Goal: Task Accomplishment & Management: Complete application form

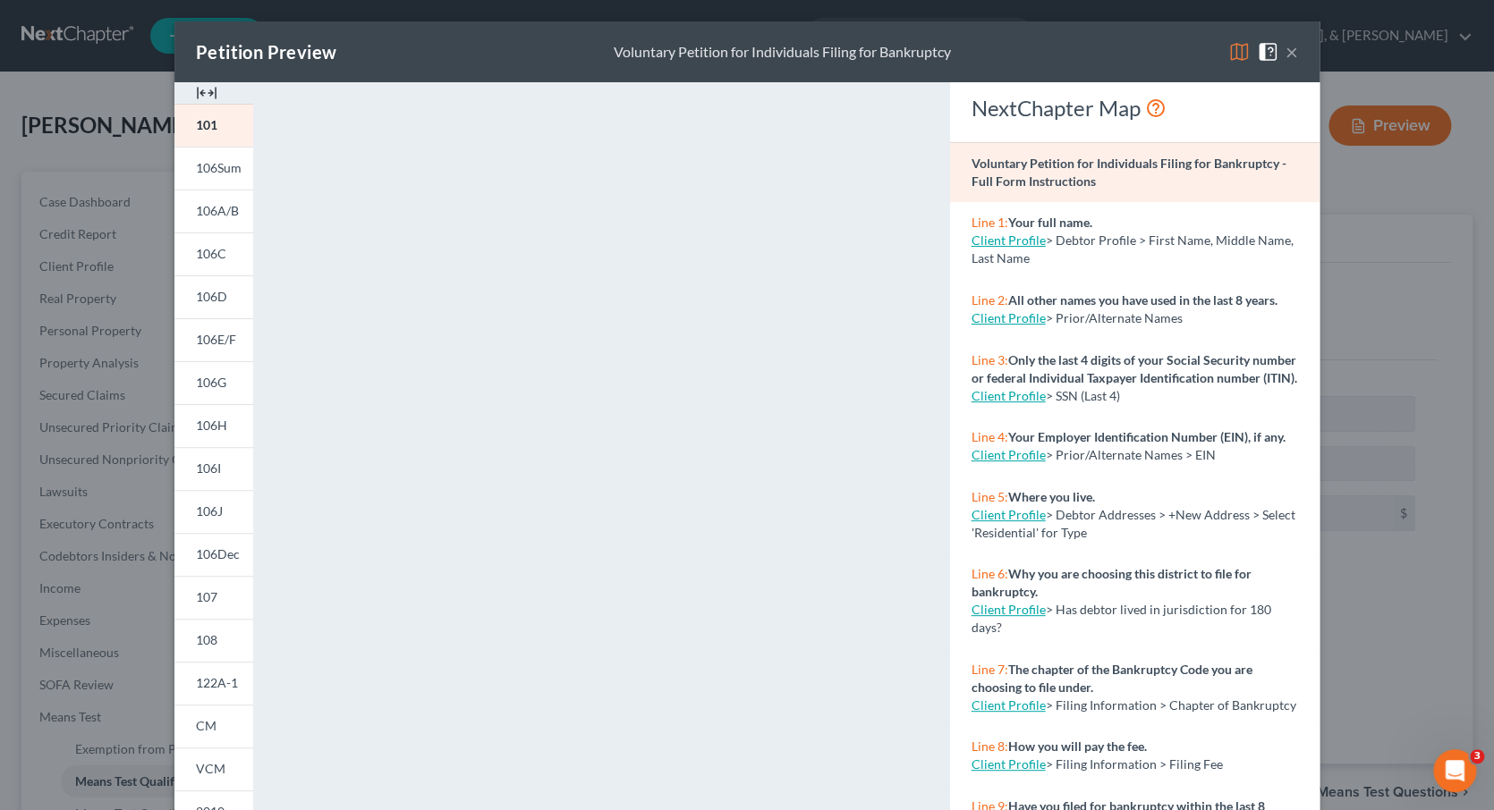
click at [1292, 53] on button "×" at bounding box center [1291, 51] width 13 height 21
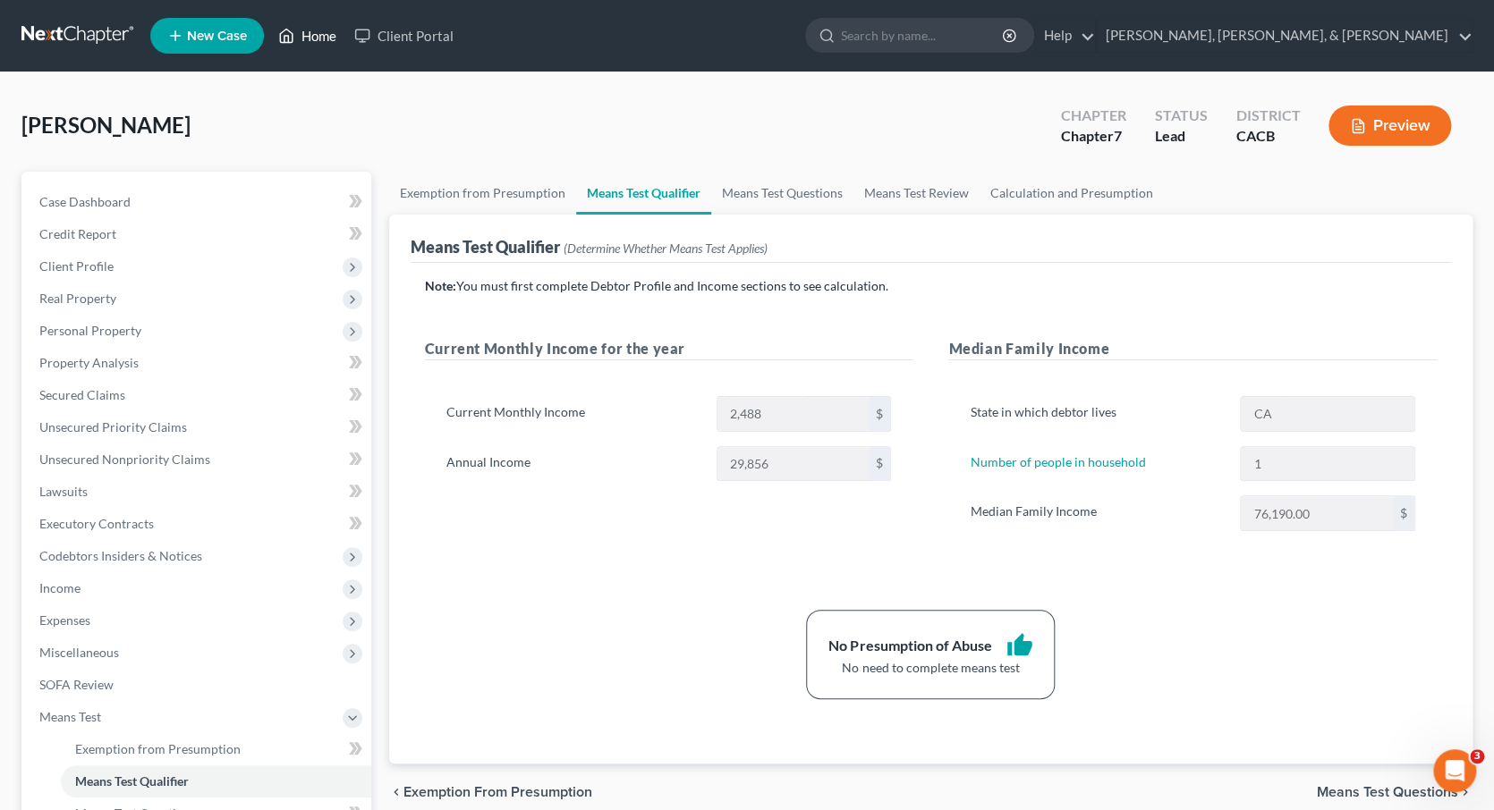
click at [322, 35] on link "Home" at bounding box center [307, 36] width 76 height 32
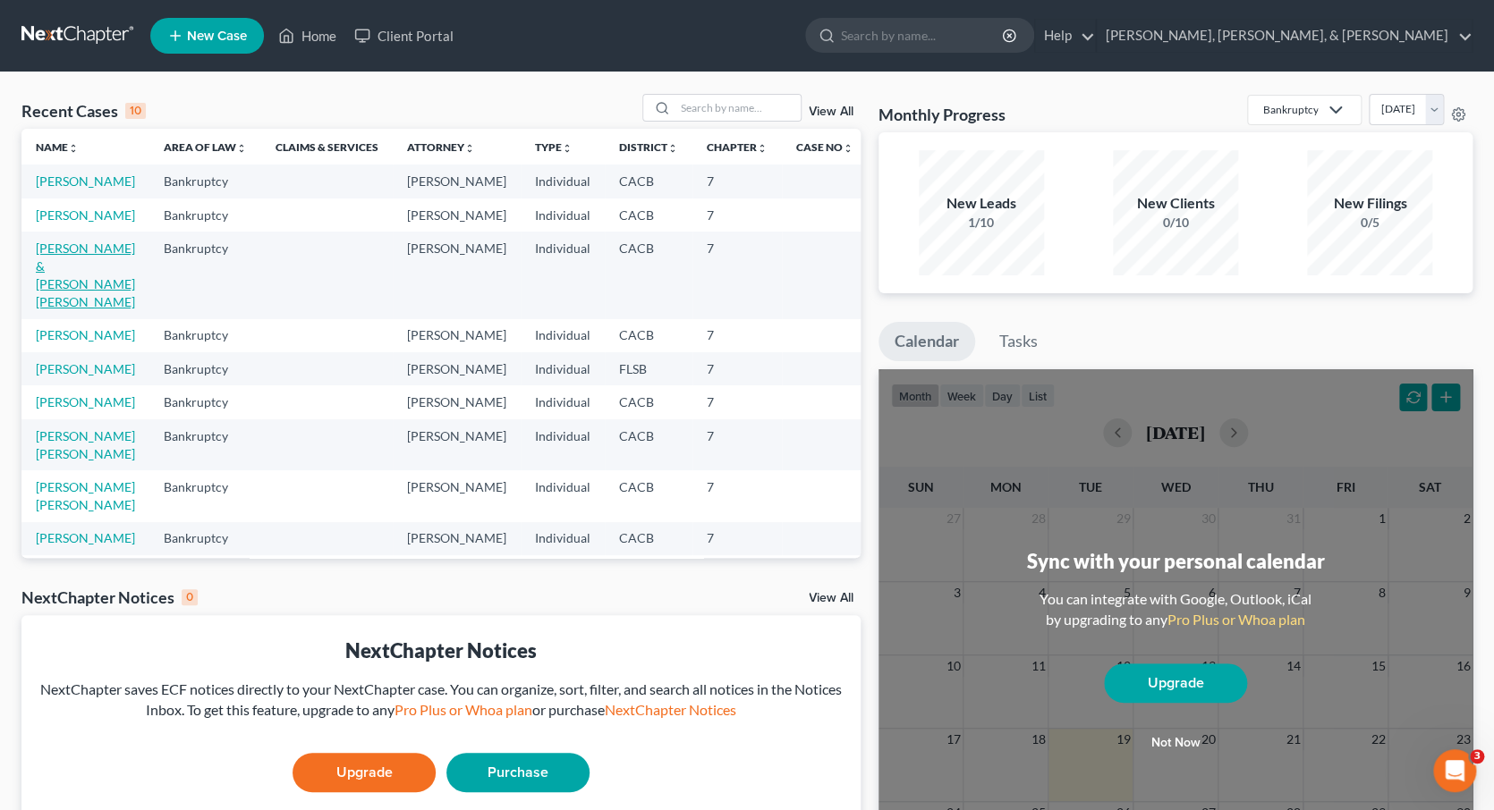
click at [92, 284] on link "[PERSON_NAME] & [PERSON_NAME] [PERSON_NAME]" at bounding box center [85, 275] width 99 height 69
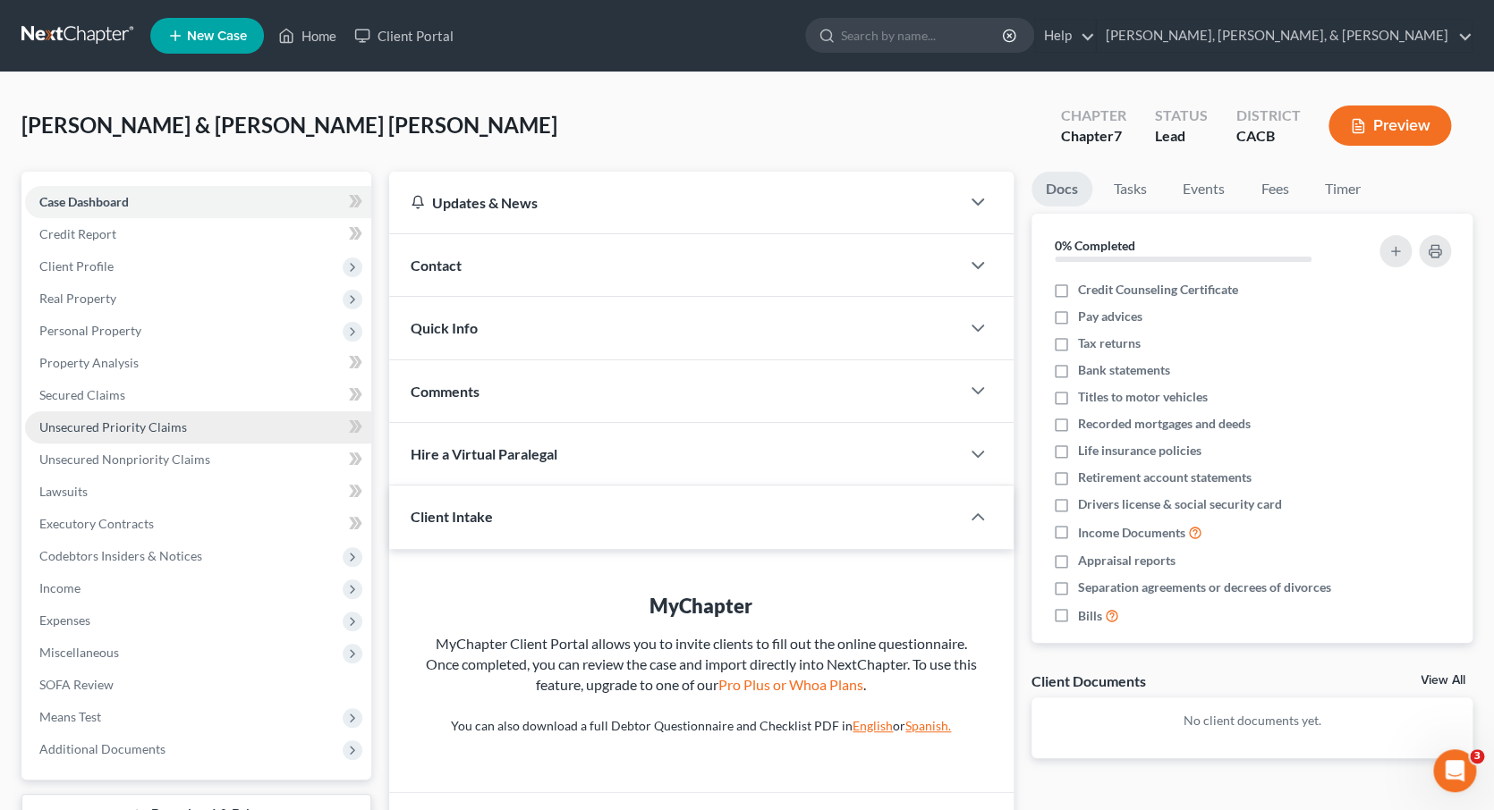
click at [105, 419] on span "Unsecured Priority Claims" at bounding box center [113, 426] width 148 height 15
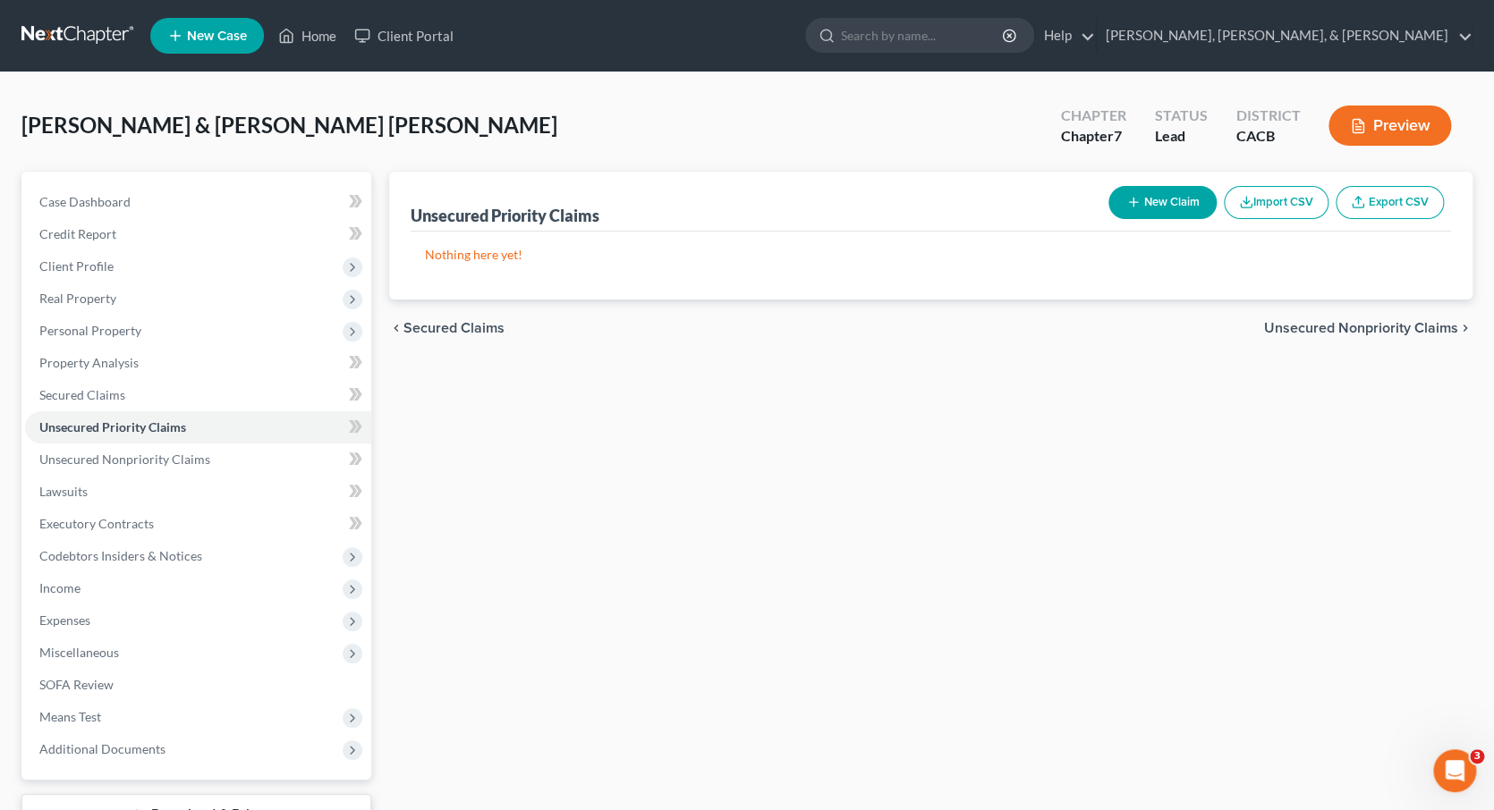
click at [1149, 190] on button "New Claim" at bounding box center [1162, 202] width 108 height 33
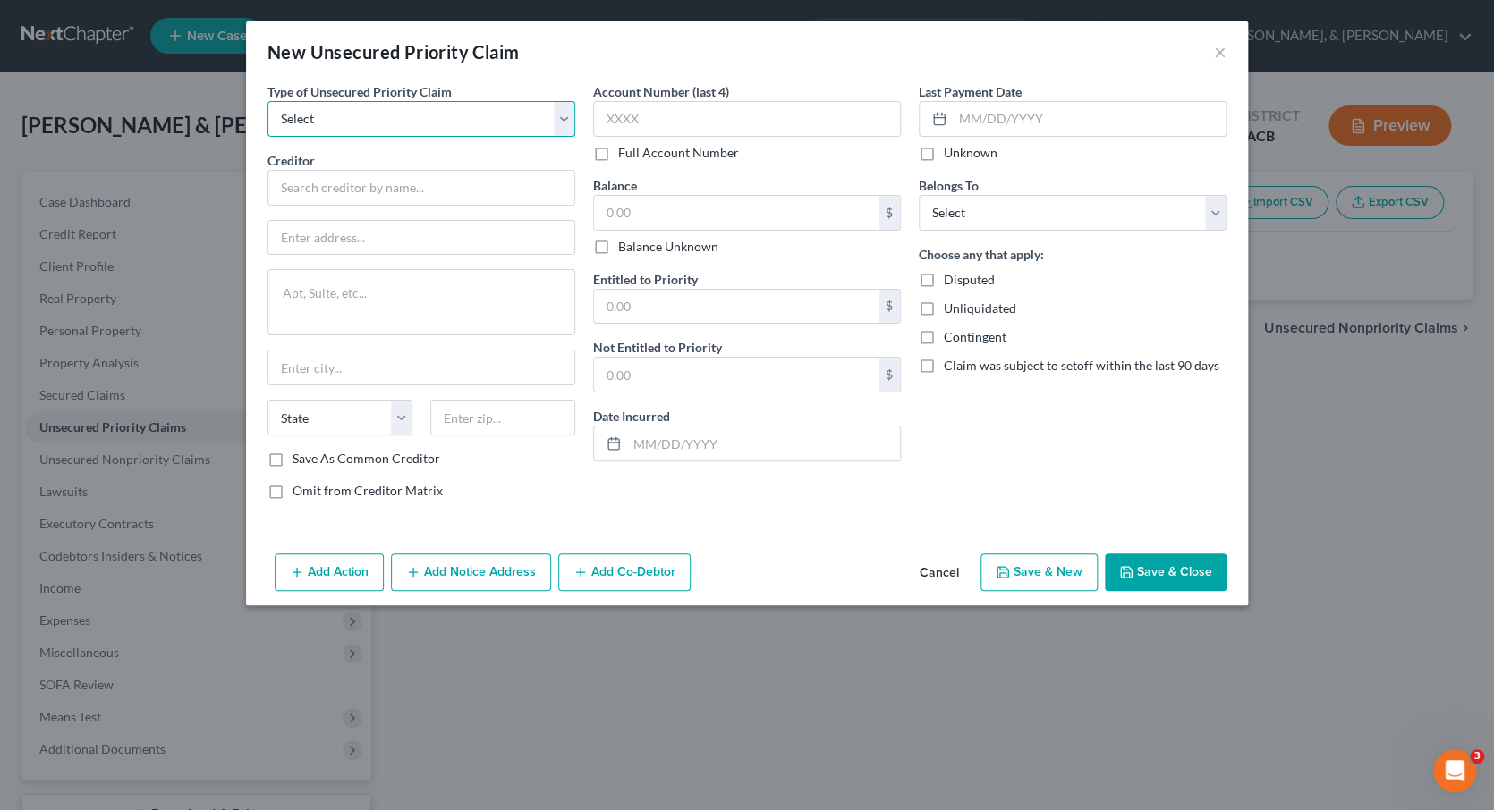
select select "0"
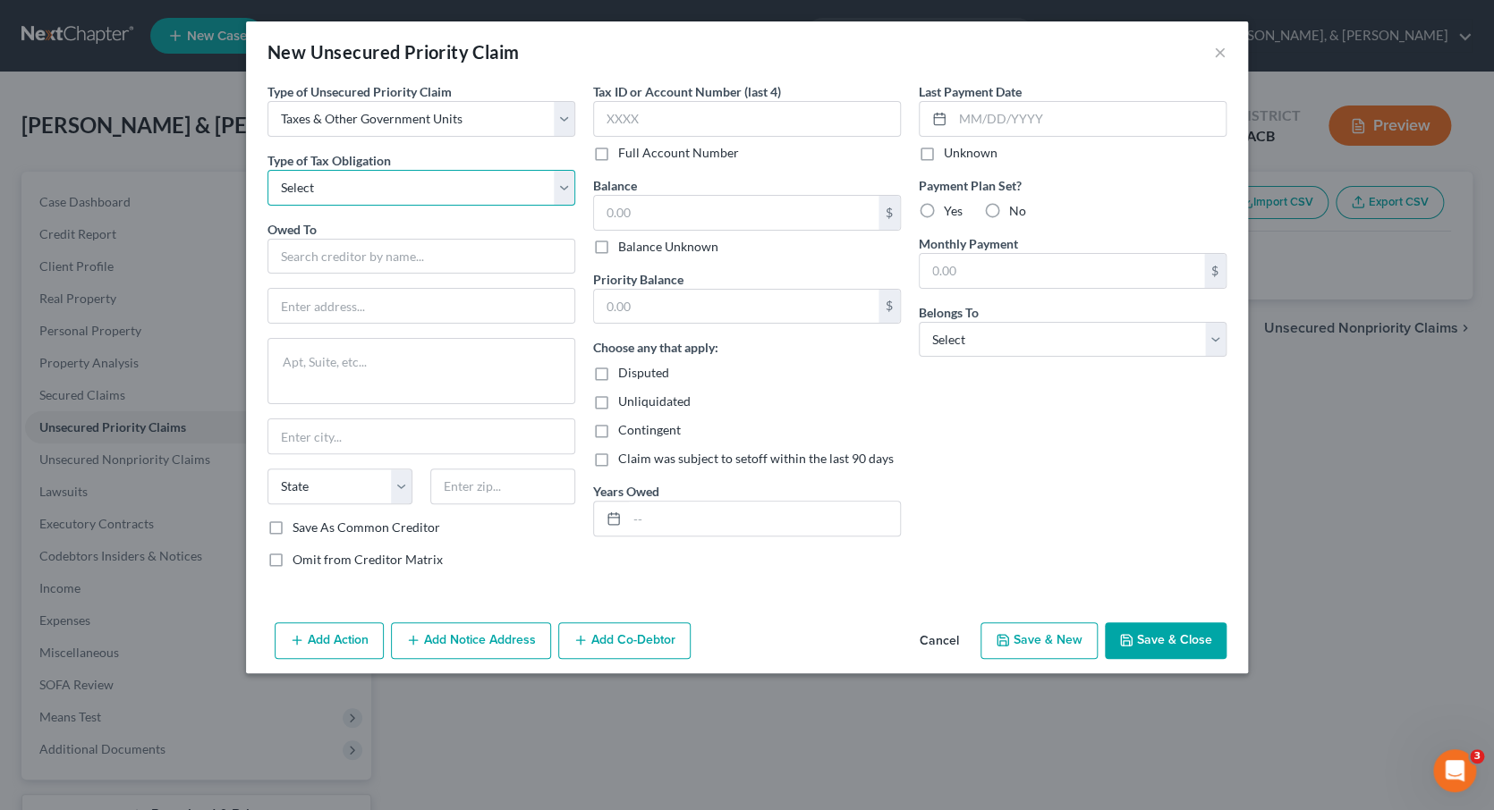
select select "0"
click at [456, 256] on input "text" at bounding box center [421, 257] width 308 height 36
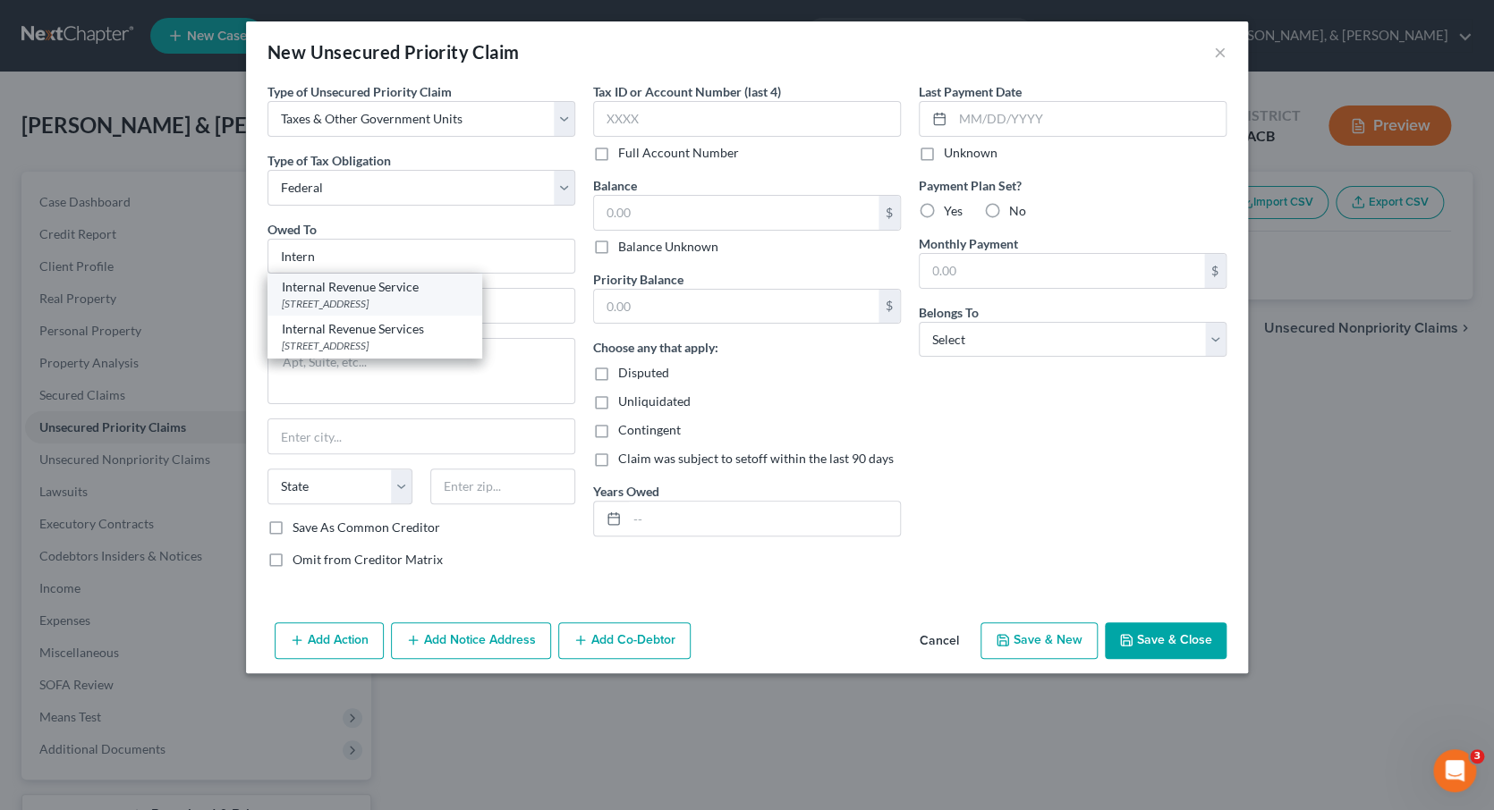
click at [438, 292] on div "Internal Revenue Service" at bounding box center [375, 287] width 186 height 18
type input "Internal Revenue Service"
type input "PO Box 742562"
type input "[GEOGRAPHIC_DATA]"
select select "36"
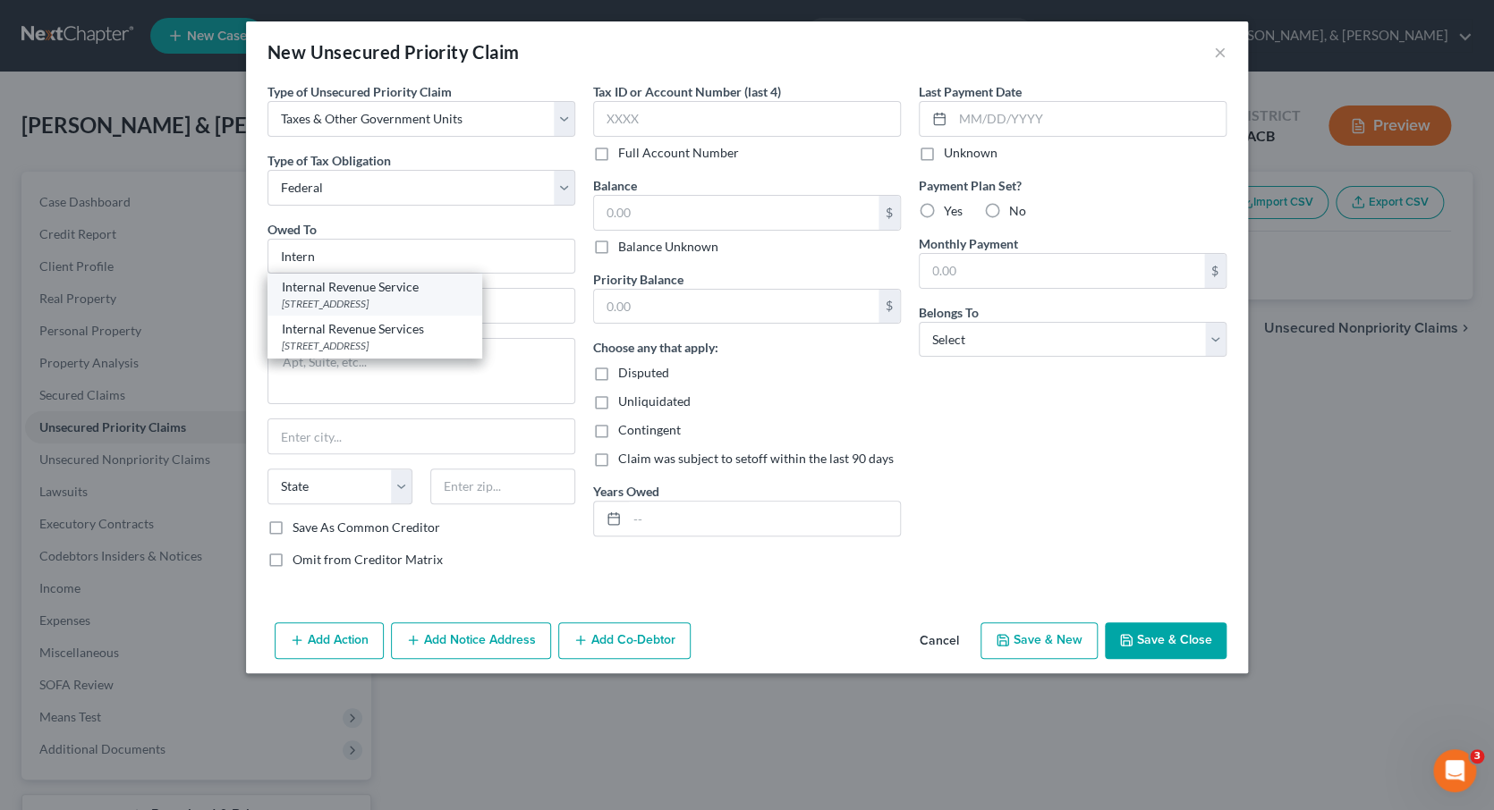
type input "45280"
click at [421, 298] on div "[STREET_ADDRESS]" at bounding box center [375, 303] width 186 height 15
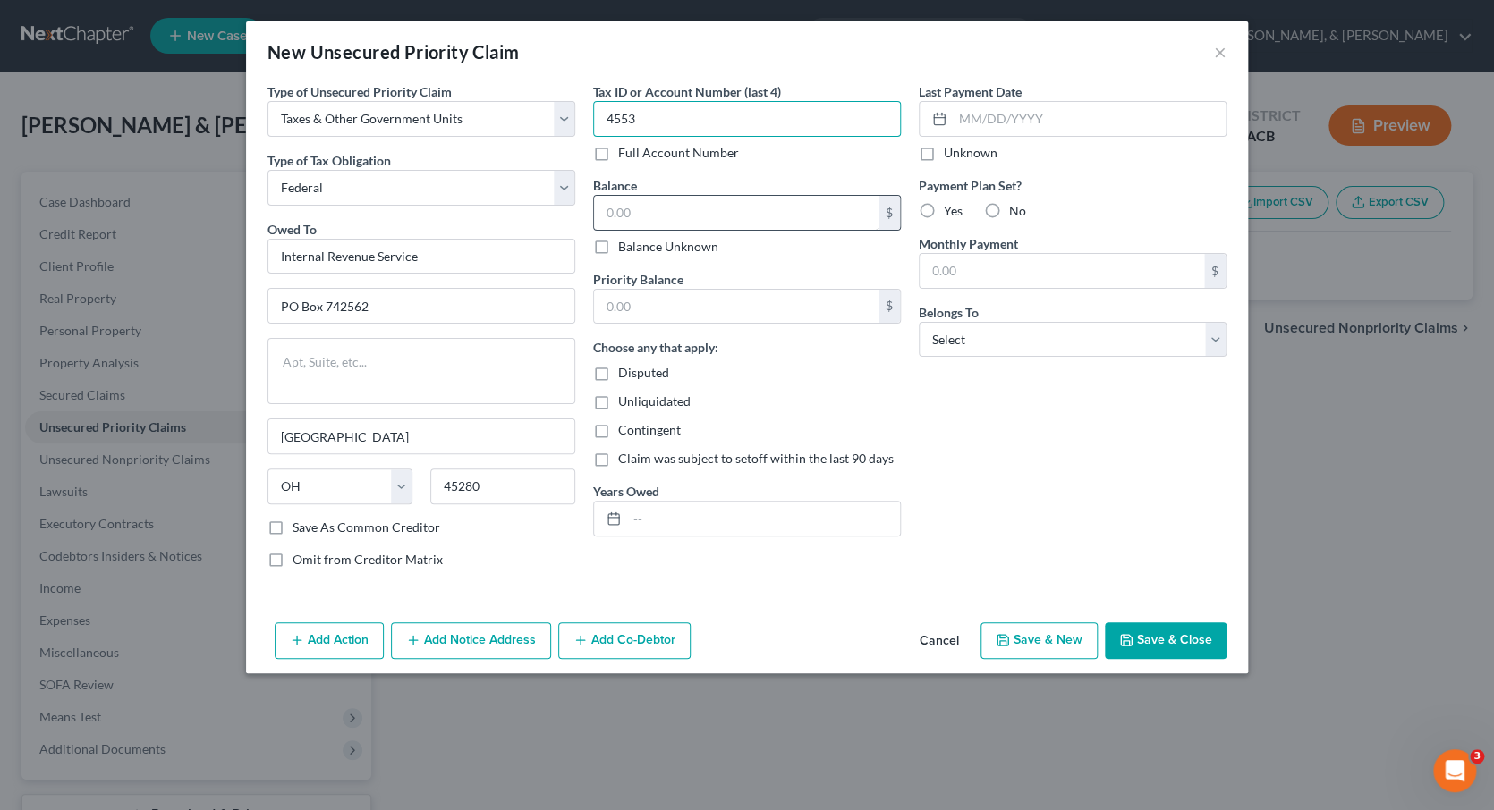
type input "4553"
click at [685, 207] on input "text" at bounding box center [736, 213] width 284 height 34
type input "3,000"
click at [941, 263] on input "text" at bounding box center [1061, 271] width 284 height 34
type input "400"
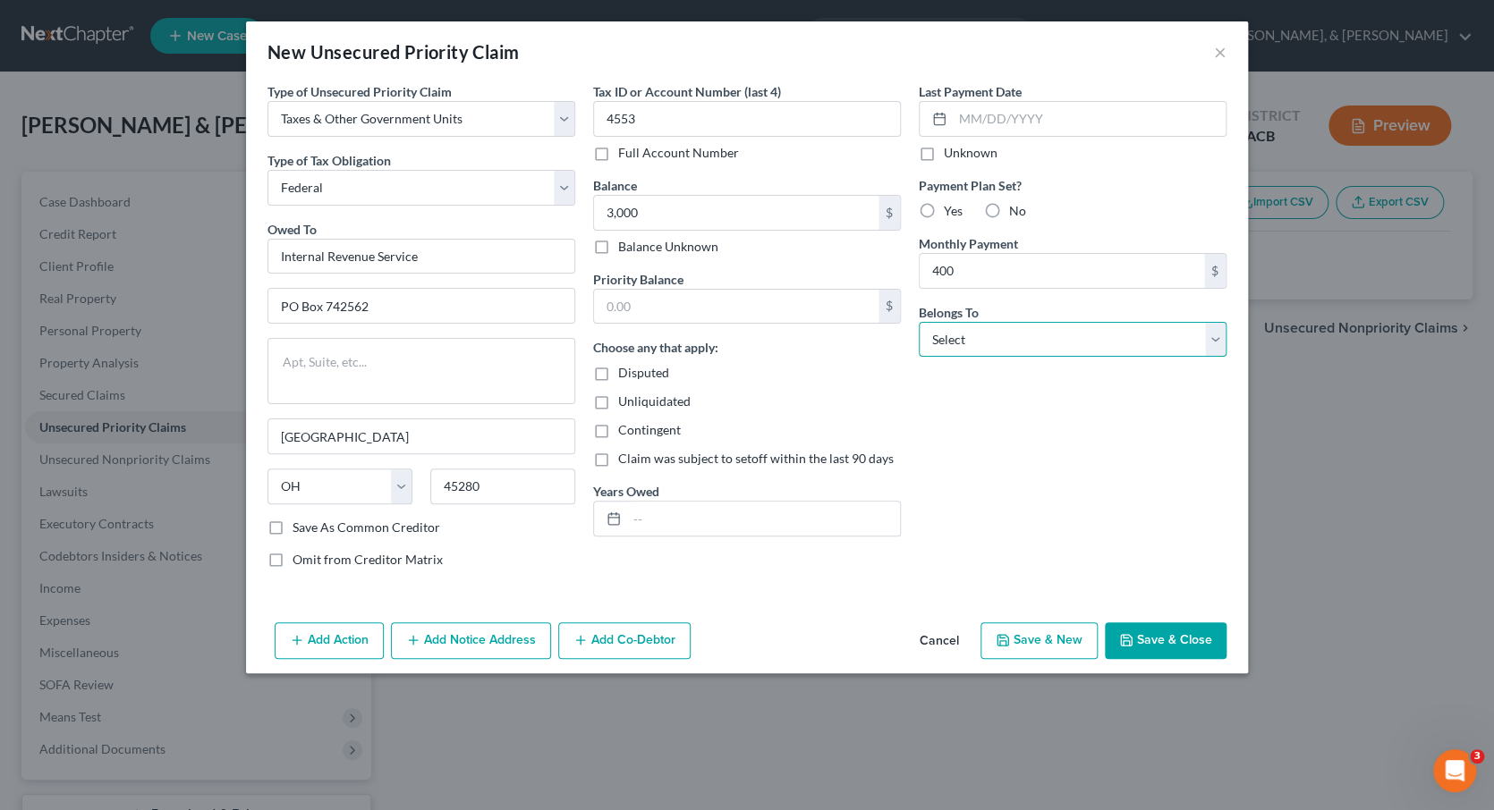
select select "0"
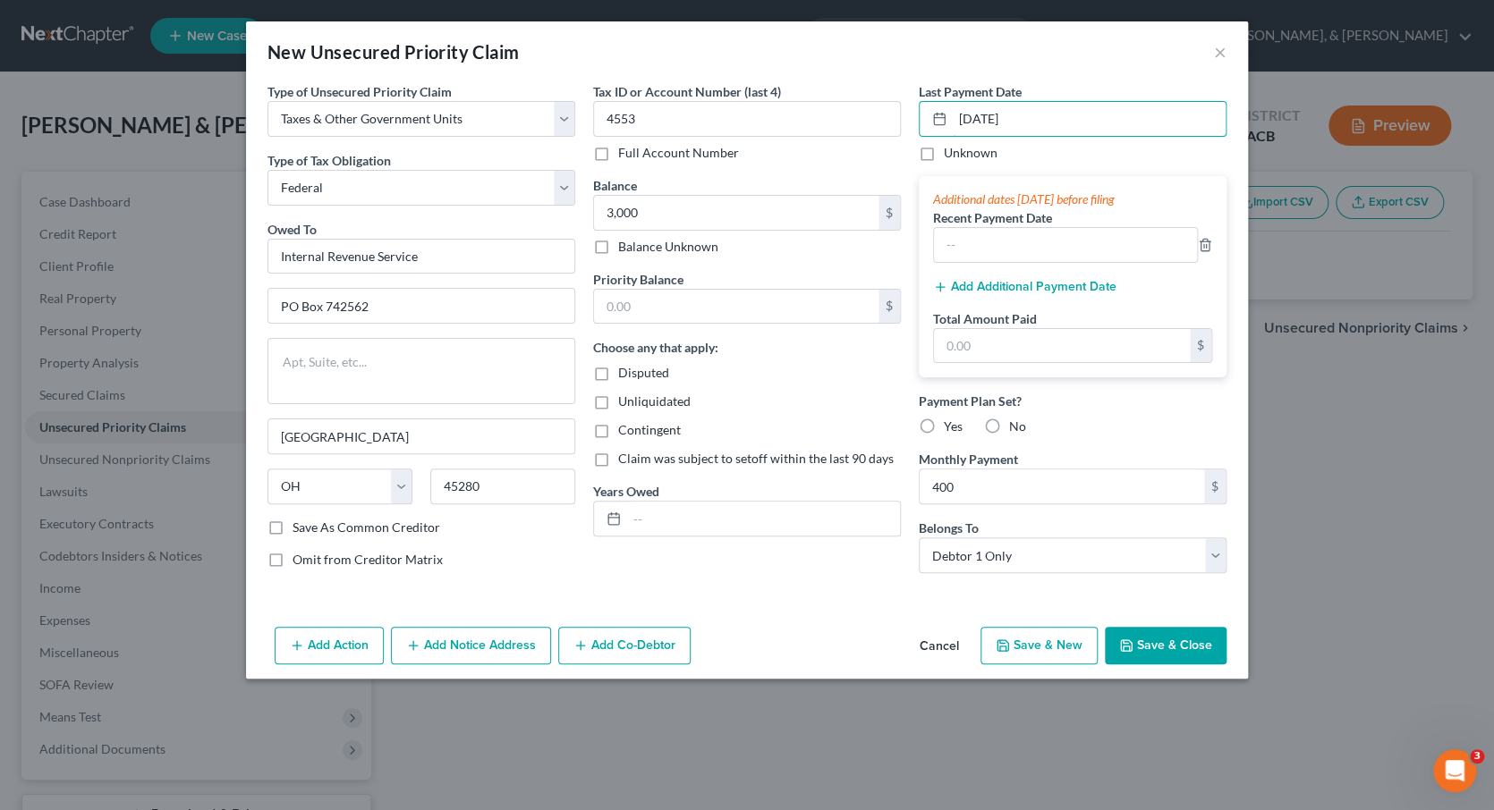
type input "[DATE]"
click at [1038, 145] on div "Unknown" at bounding box center [1073, 153] width 308 height 18
click at [977, 244] on input "text" at bounding box center [1065, 245] width 263 height 34
click at [944, 423] on label "Yes" at bounding box center [953, 427] width 19 height 18
click at [951, 423] on input "Yes" at bounding box center [957, 424] width 12 height 12
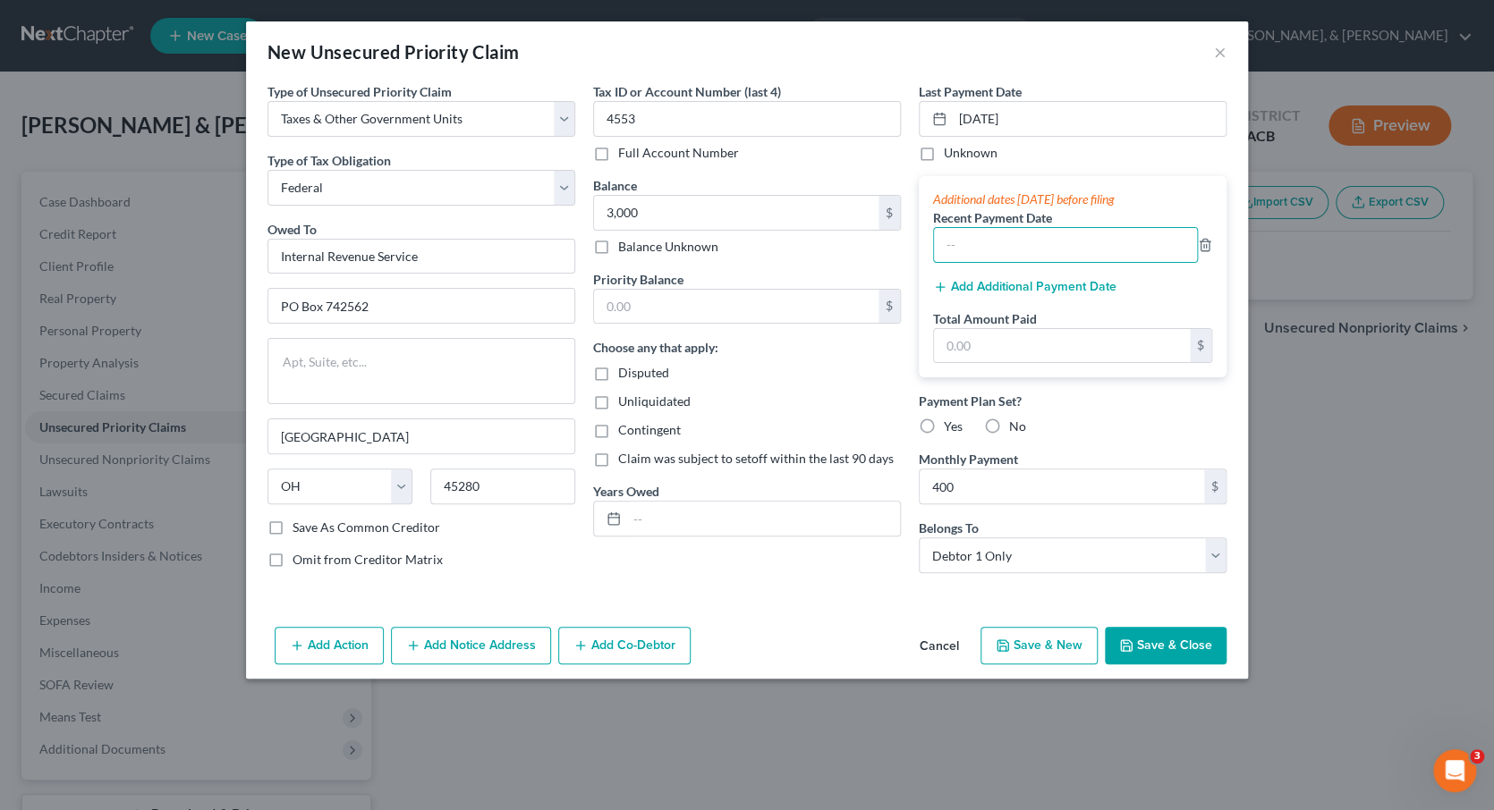
radio input "true"
click at [944, 153] on label "Unknown" at bounding box center [971, 153] width 54 height 18
click at [951, 153] on input "Unknown" at bounding box center [957, 150] width 12 height 12
checkbox input "true"
click at [699, 514] on input "text" at bounding box center [763, 519] width 273 height 34
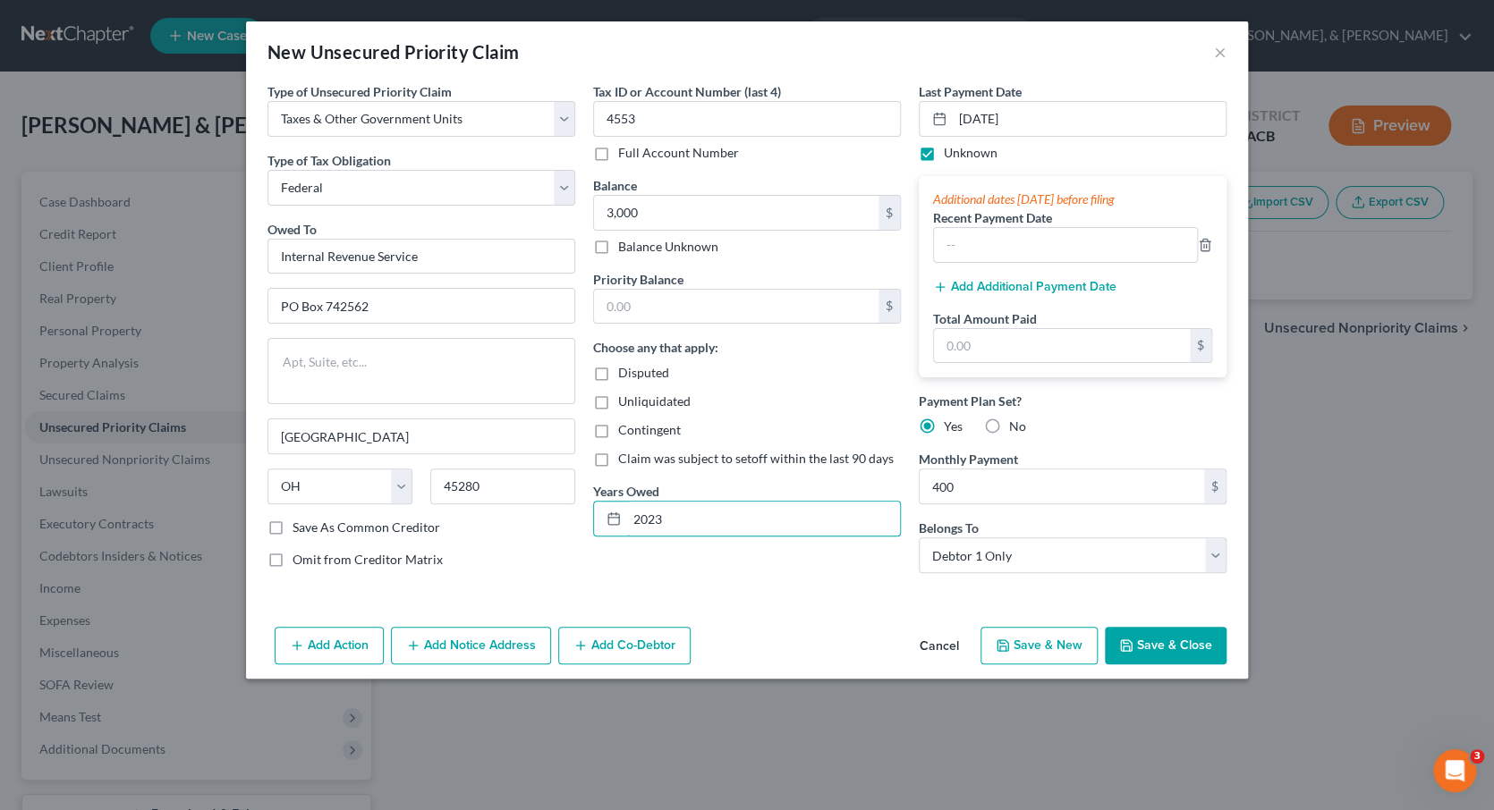
type input "2023"
click at [1051, 651] on button "Save & New" at bounding box center [1038, 646] width 117 height 38
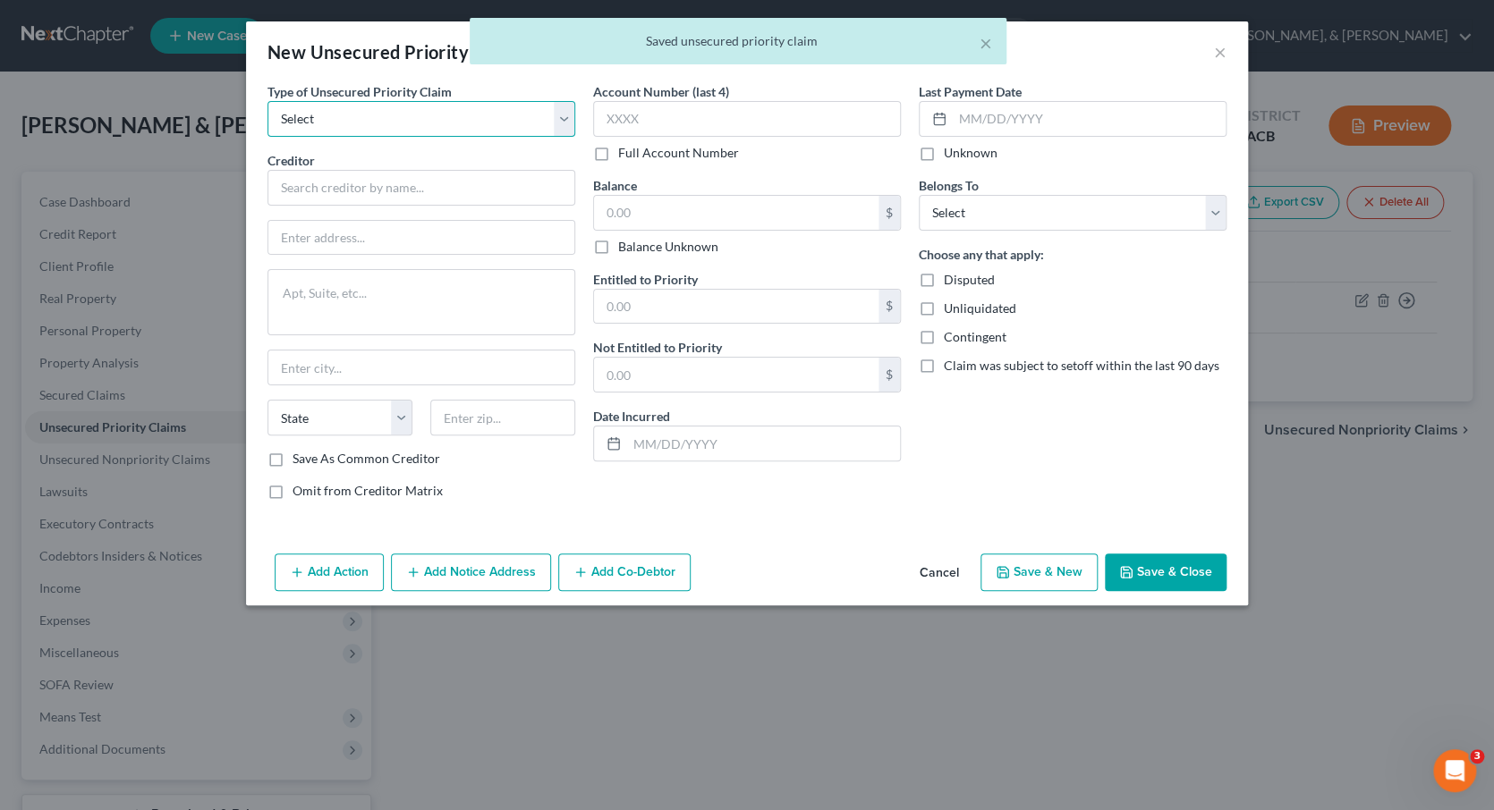
select select "0"
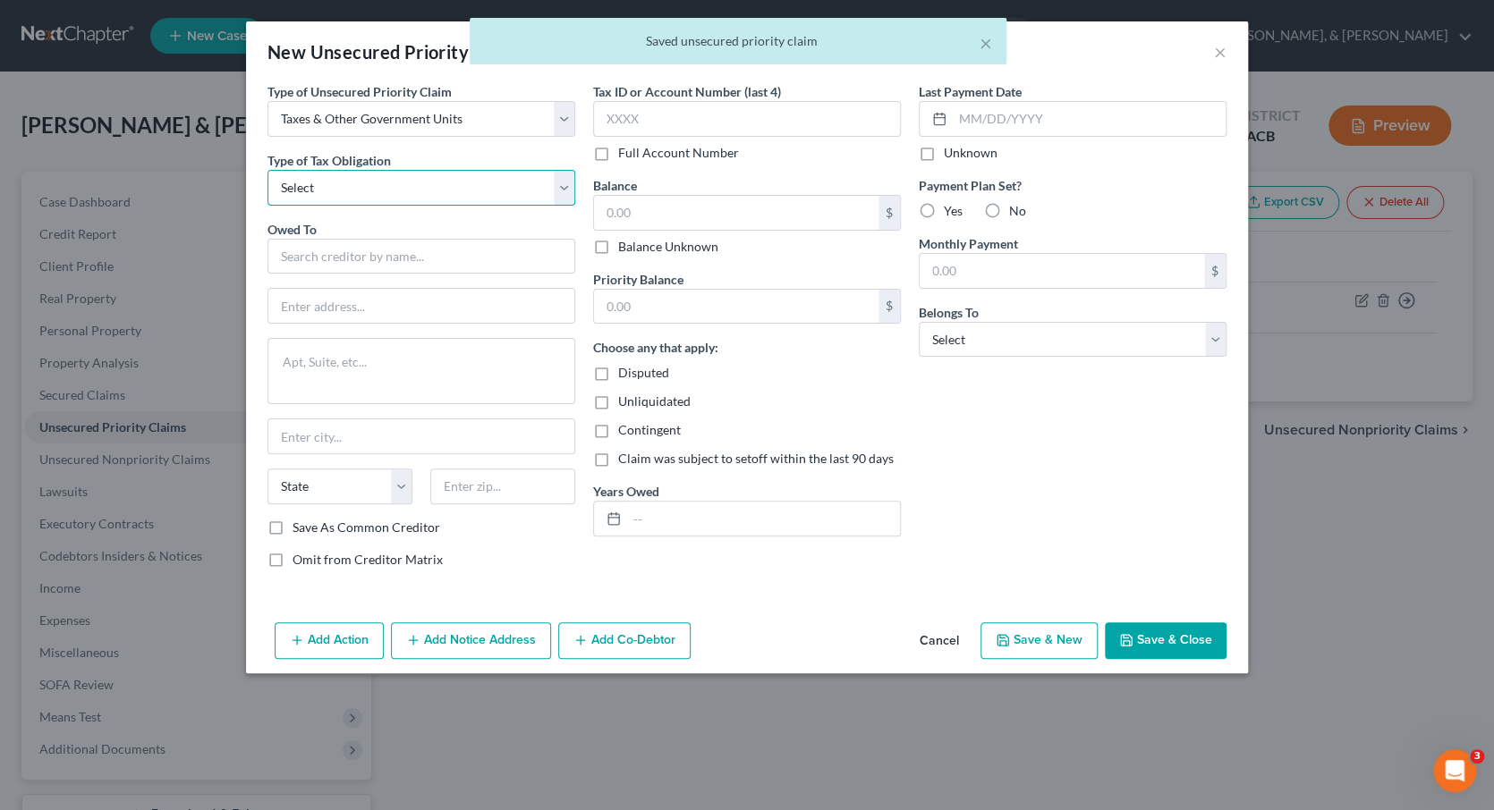
select select "0"
click at [412, 248] on input "text" at bounding box center [421, 257] width 308 height 36
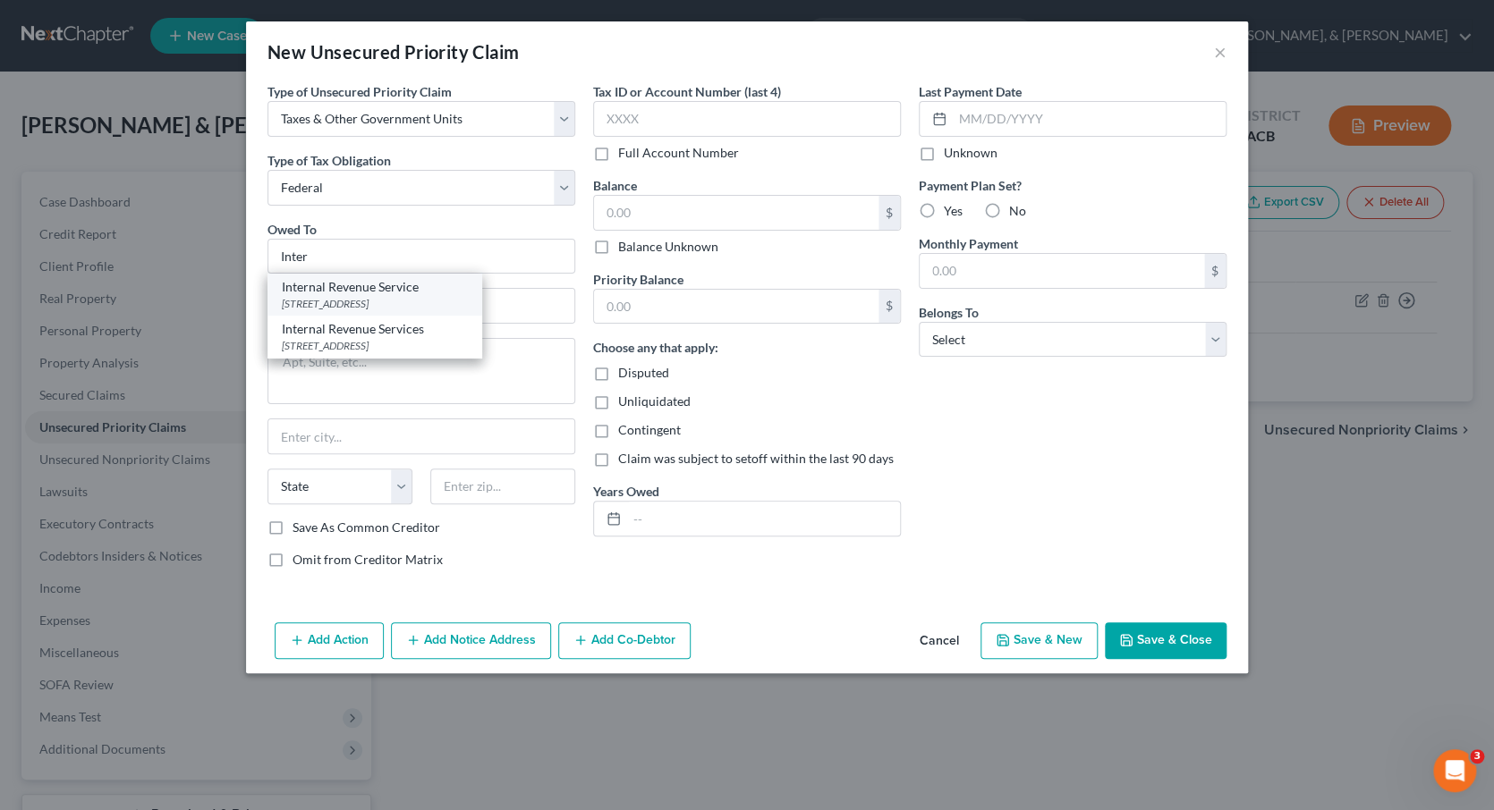
click at [408, 286] on div "Internal Revenue Service" at bounding box center [375, 287] width 186 height 18
type input "Internal Revenue Service"
type input "PO Box 742562"
type input "[GEOGRAPHIC_DATA]"
select select "36"
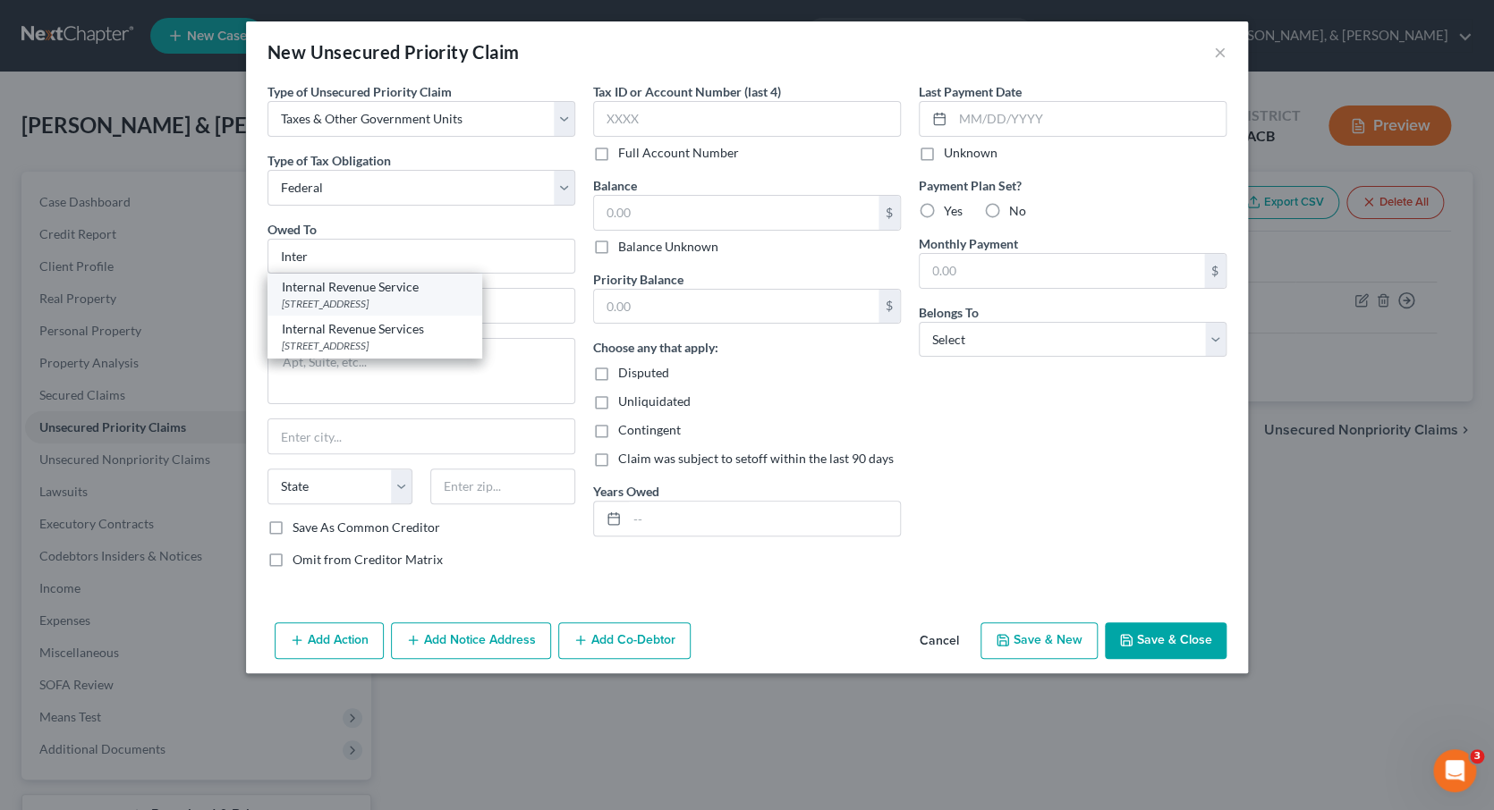
type input "45280"
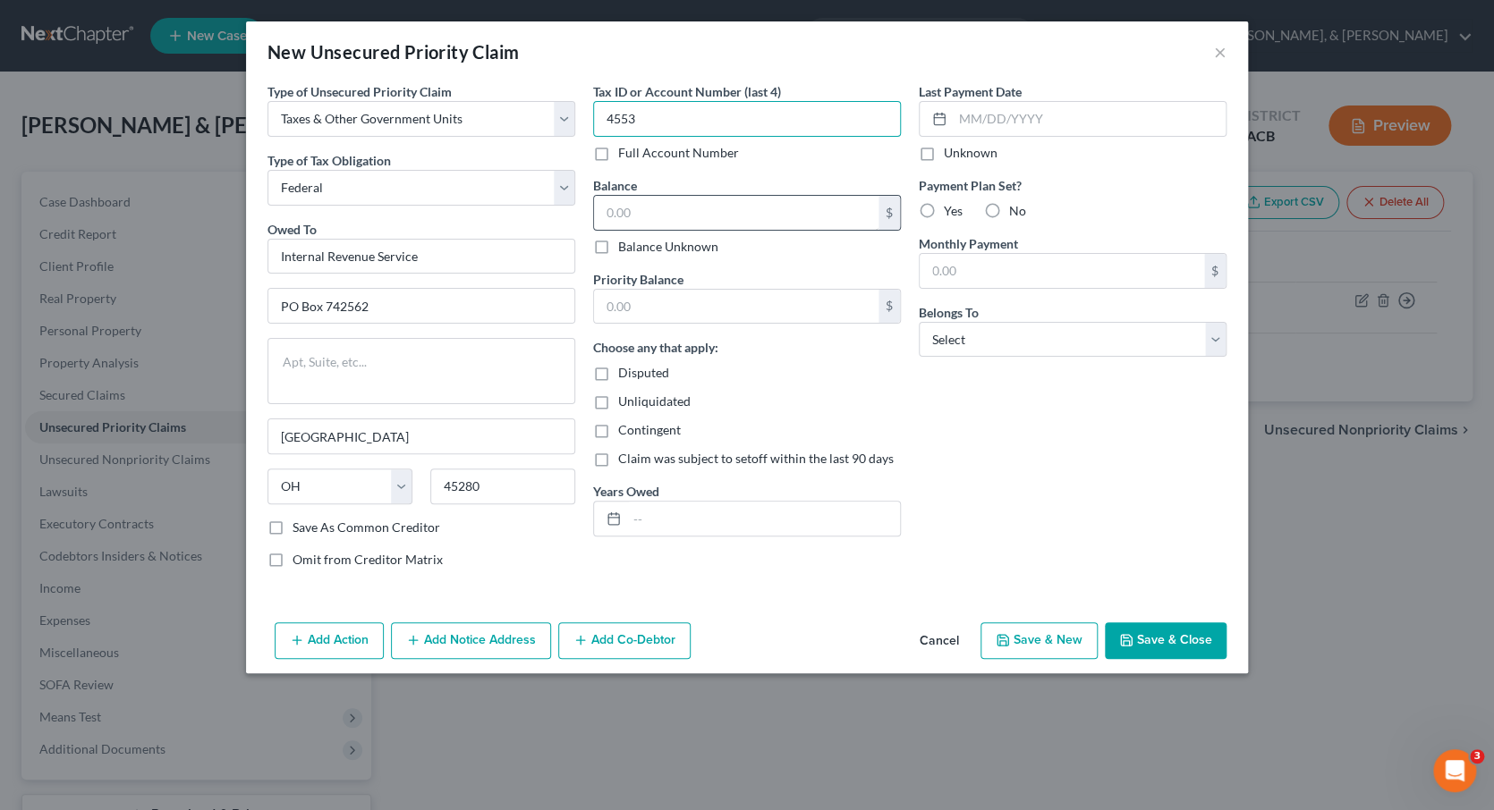
type input "4553"
click at [641, 208] on input "text" at bounding box center [736, 213] width 284 height 34
type input "8,000"
click at [674, 510] on input "text" at bounding box center [763, 519] width 273 height 34
type input "2024"
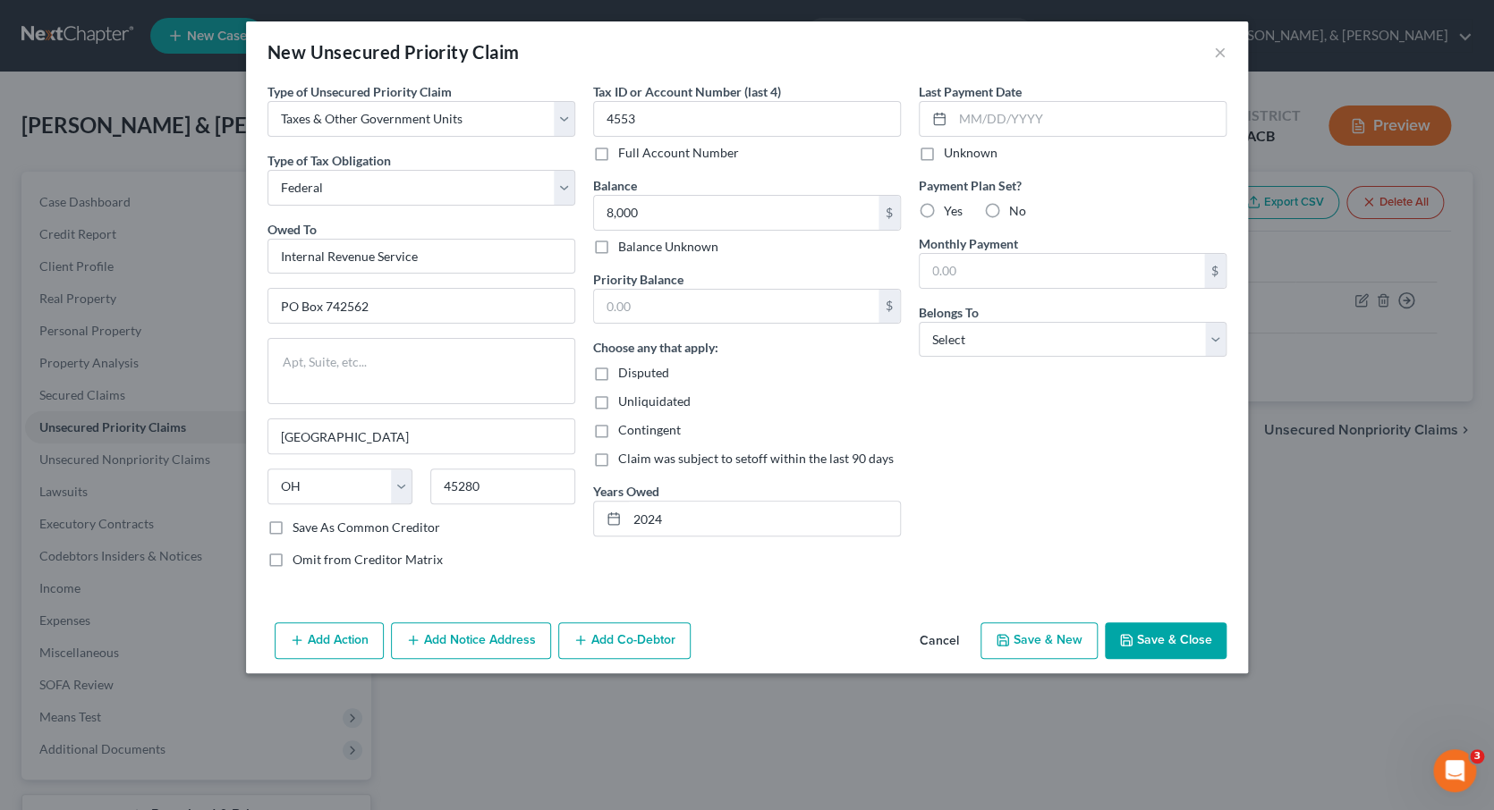
click at [944, 206] on label "Yes" at bounding box center [953, 211] width 19 height 18
click at [951, 206] on input "Yes" at bounding box center [957, 208] width 12 height 12
radio input "true"
click at [981, 277] on input "text" at bounding box center [1061, 271] width 284 height 34
click at [1009, 209] on label "No" at bounding box center [1017, 211] width 17 height 18
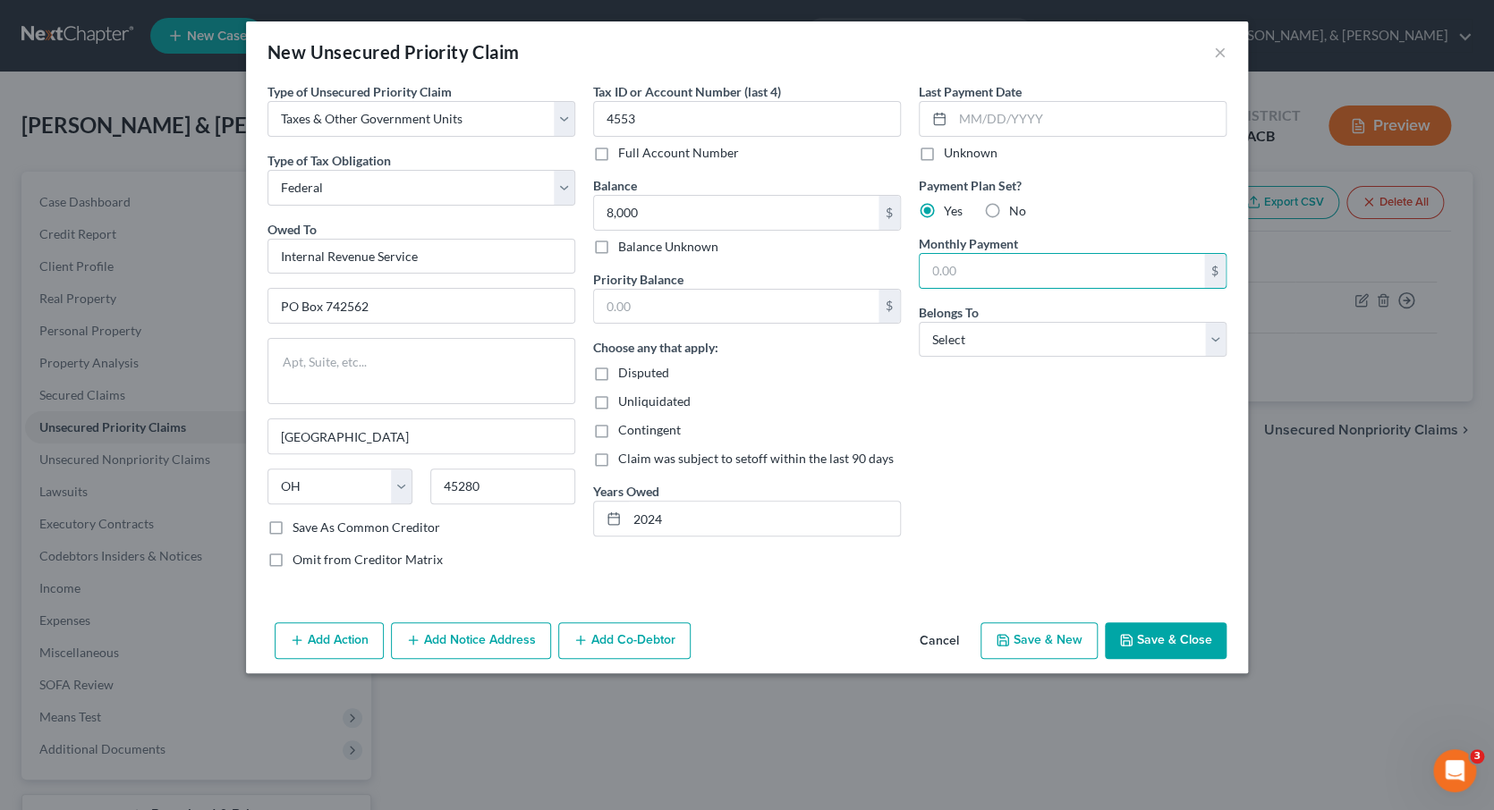
click at [1016, 209] on input "No" at bounding box center [1022, 208] width 12 height 12
radio input "true"
select select "0"
click at [1165, 642] on button "Save & Close" at bounding box center [1166, 642] width 122 height 38
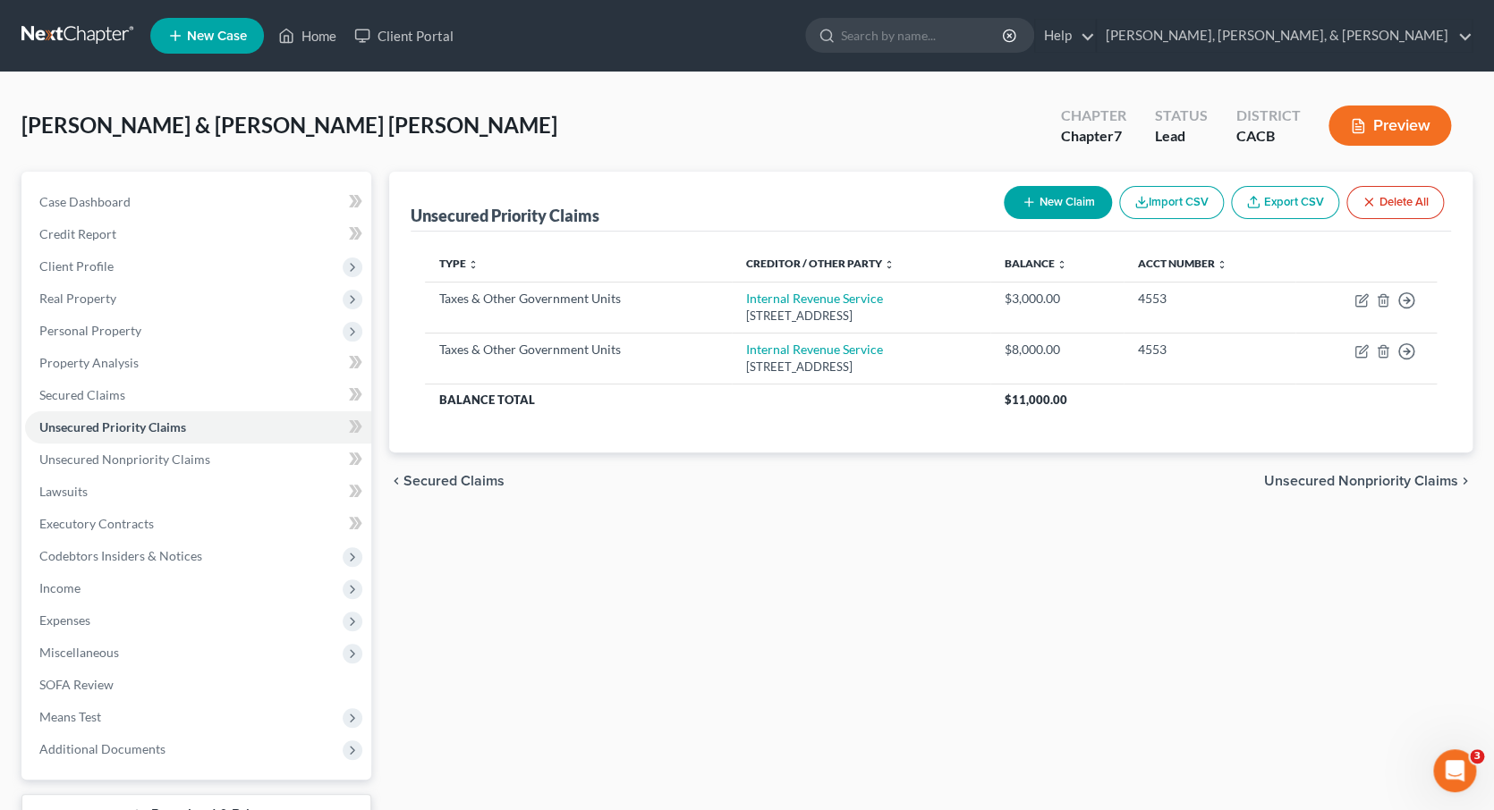
click at [1364, 139] on button "Preview" at bounding box center [1389, 126] width 123 height 40
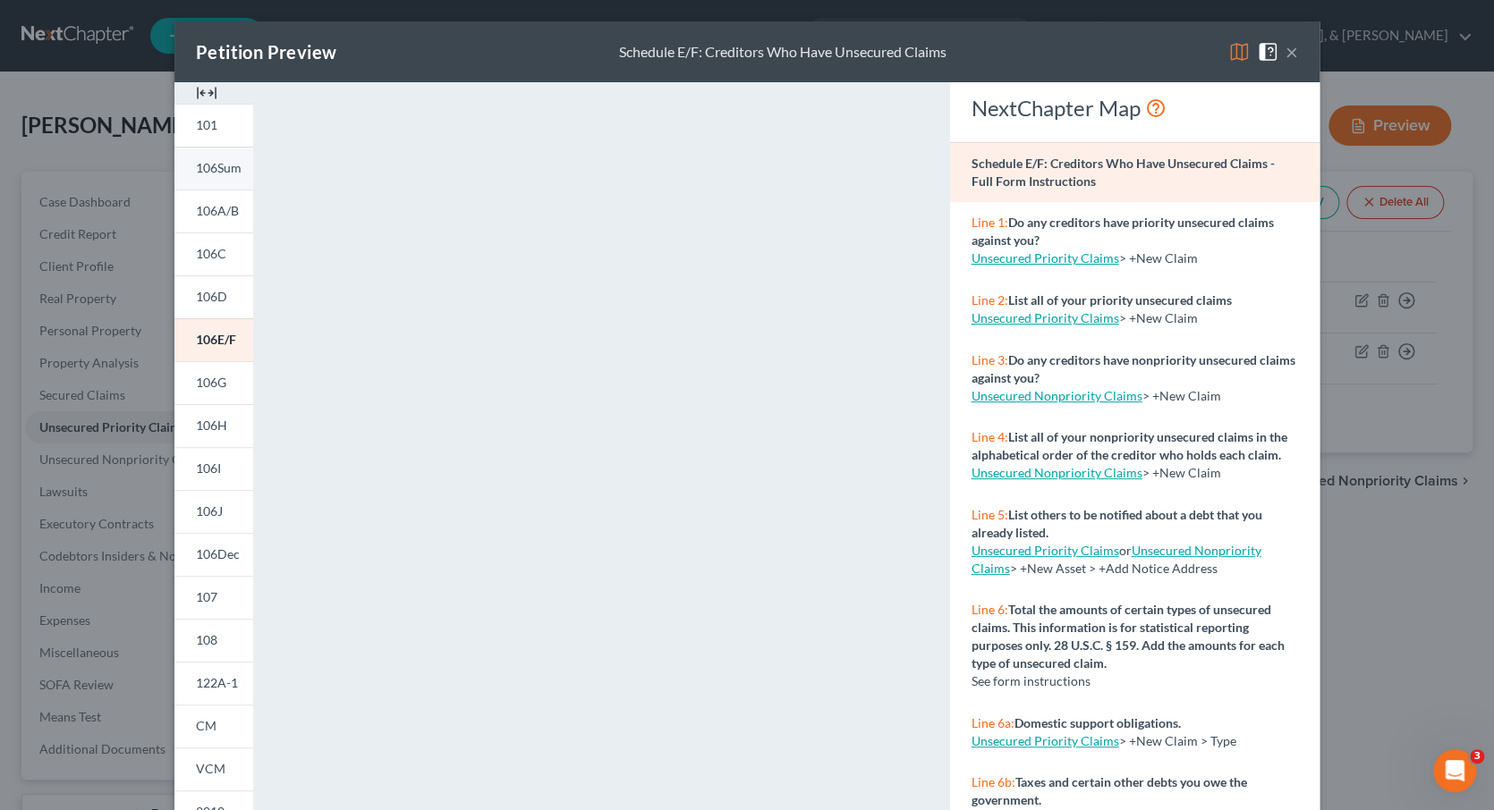
click at [224, 181] on link "106Sum" at bounding box center [213, 168] width 79 height 43
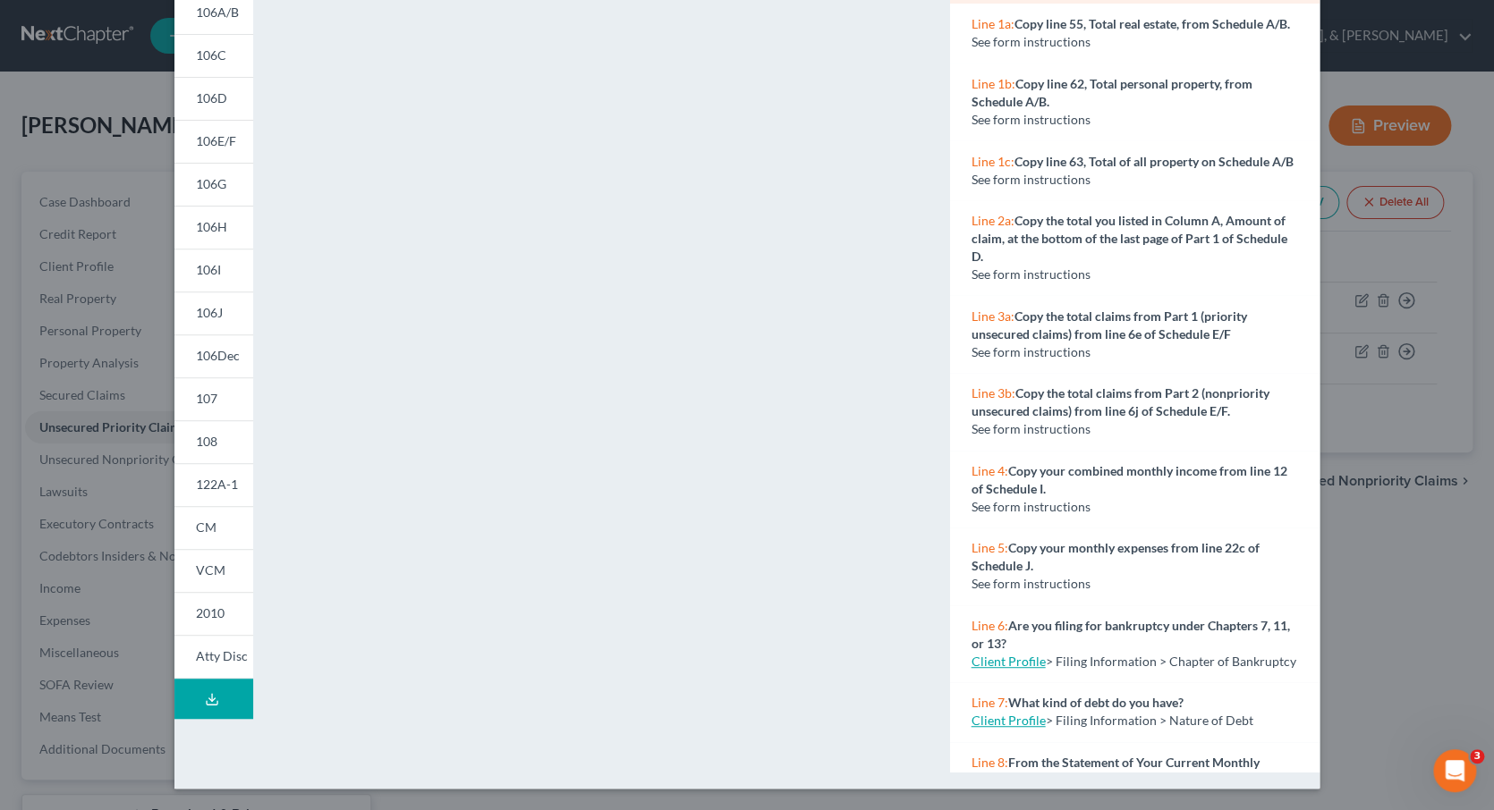
scroll to position [199, 0]
click at [229, 569] on link "VCM" at bounding box center [213, 570] width 79 height 43
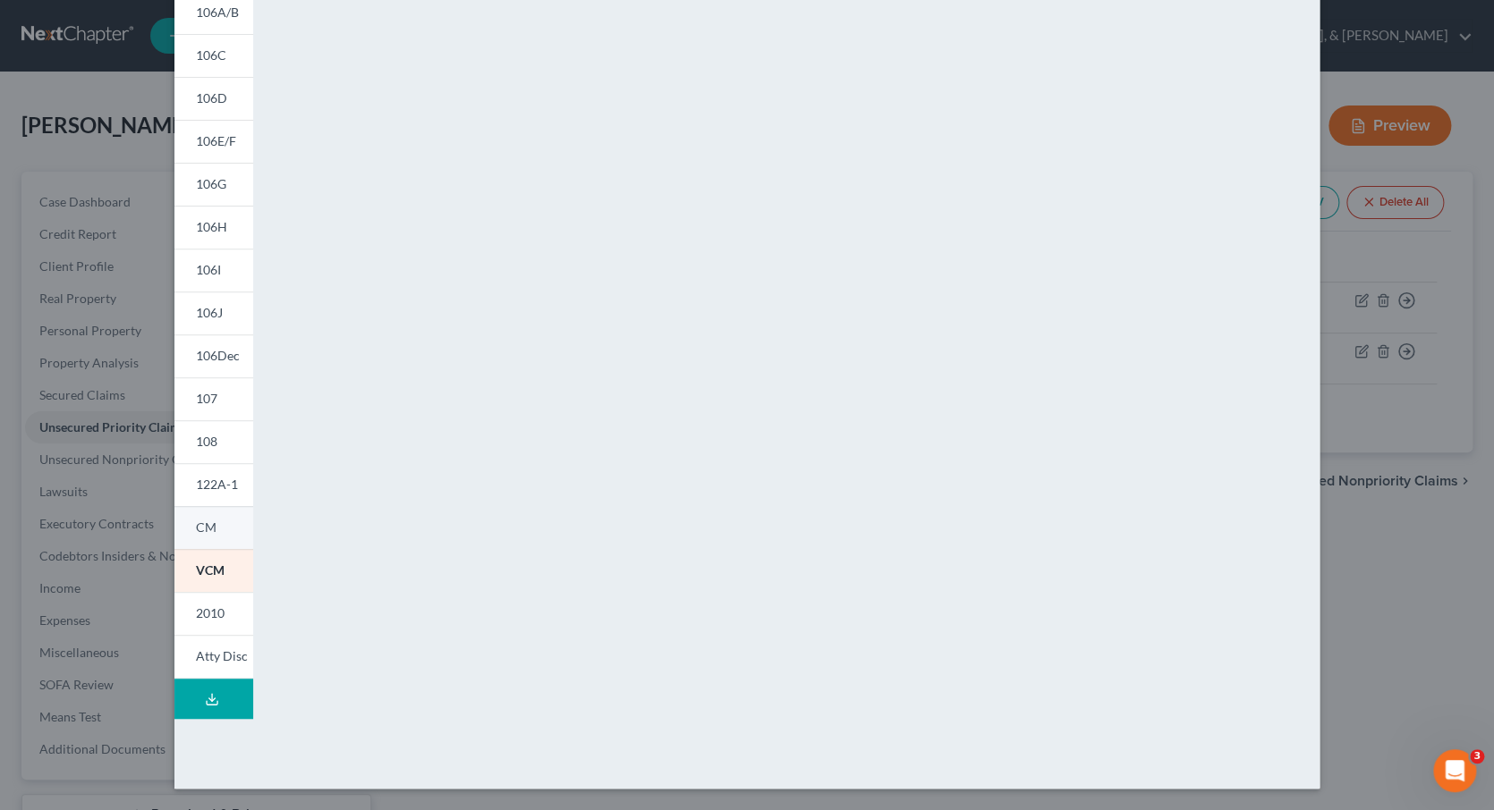
click at [217, 532] on link "CM" at bounding box center [213, 527] width 79 height 43
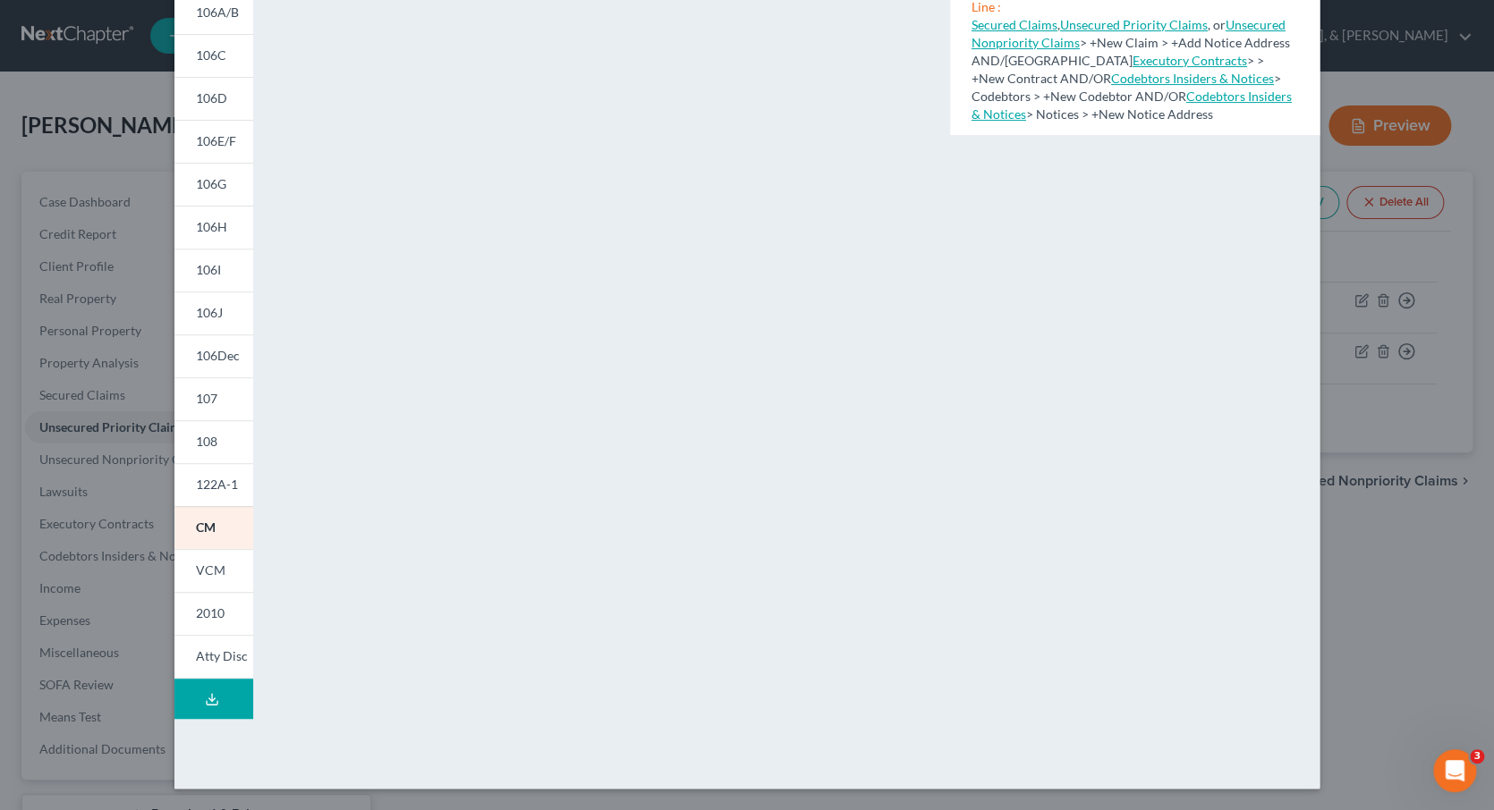
scroll to position [0, 0]
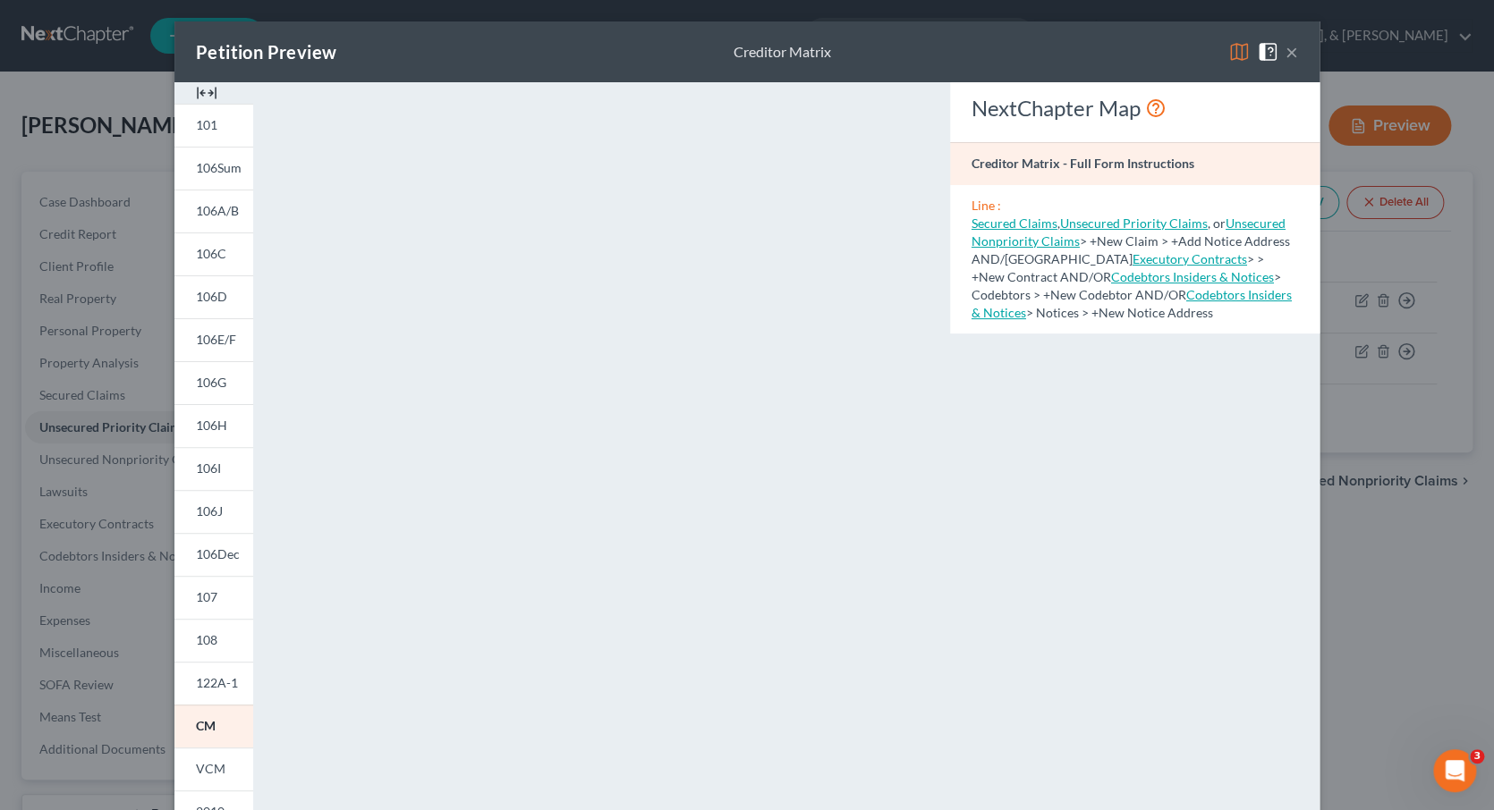
click at [1290, 55] on button "×" at bounding box center [1291, 51] width 13 height 21
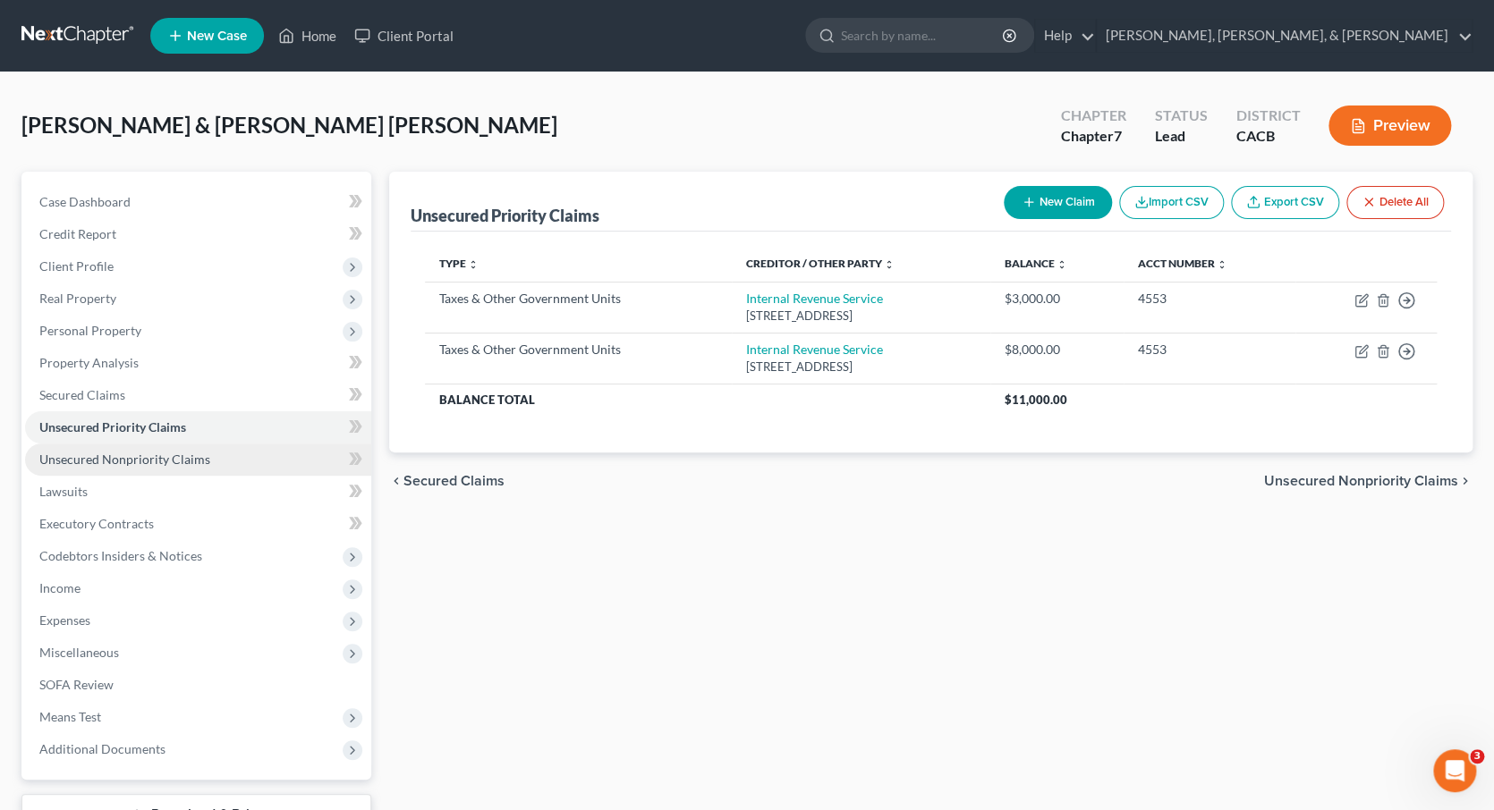
click at [176, 453] on span "Unsecured Nonpriority Claims" at bounding box center [124, 459] width 171 height 15
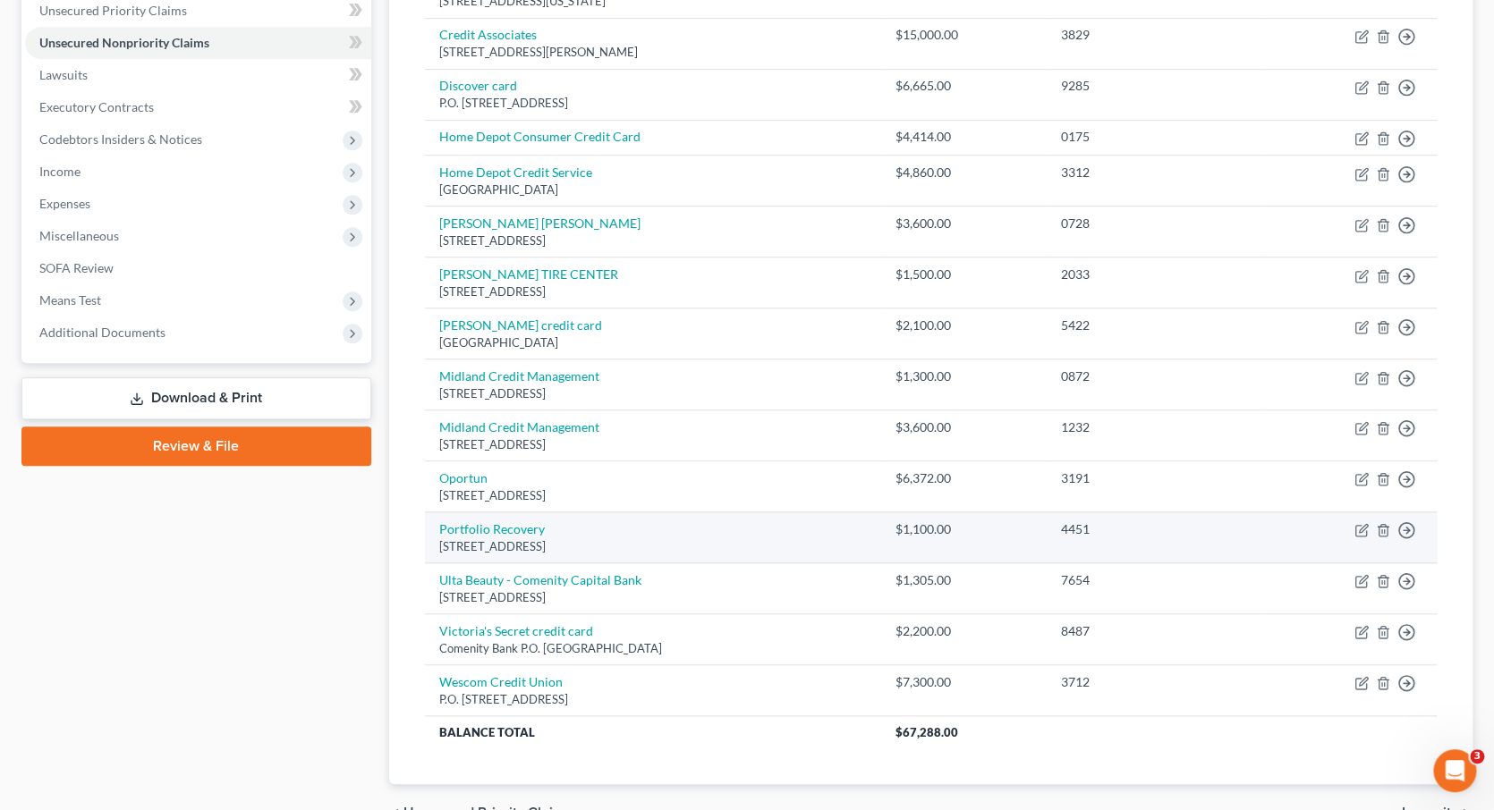
scroll to position [384, 0]
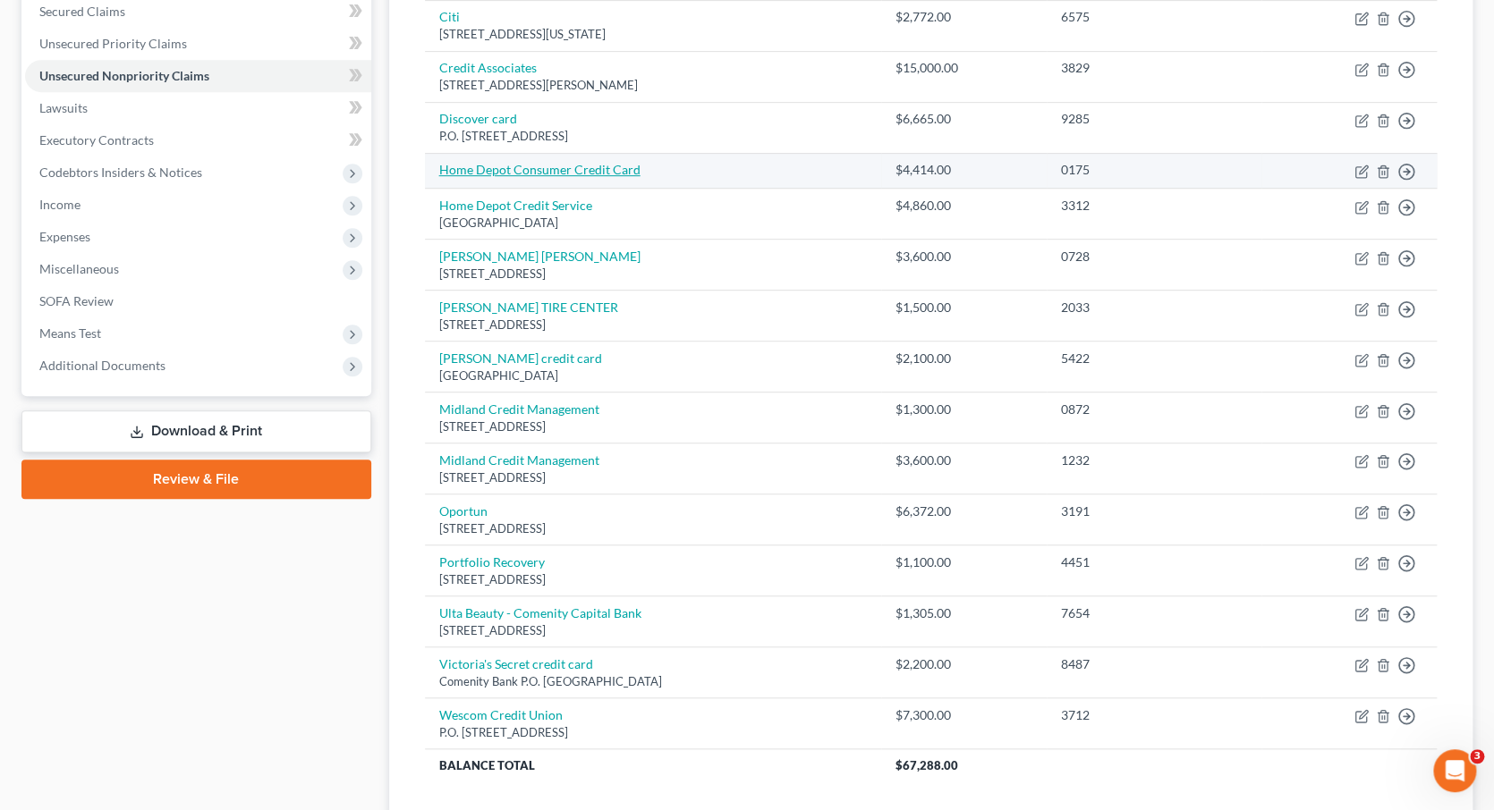
click at [584, 166] on link "Home Depot Consumer Credit Card" at bounding box center [539, 169] width 201 height 15
select select "0"
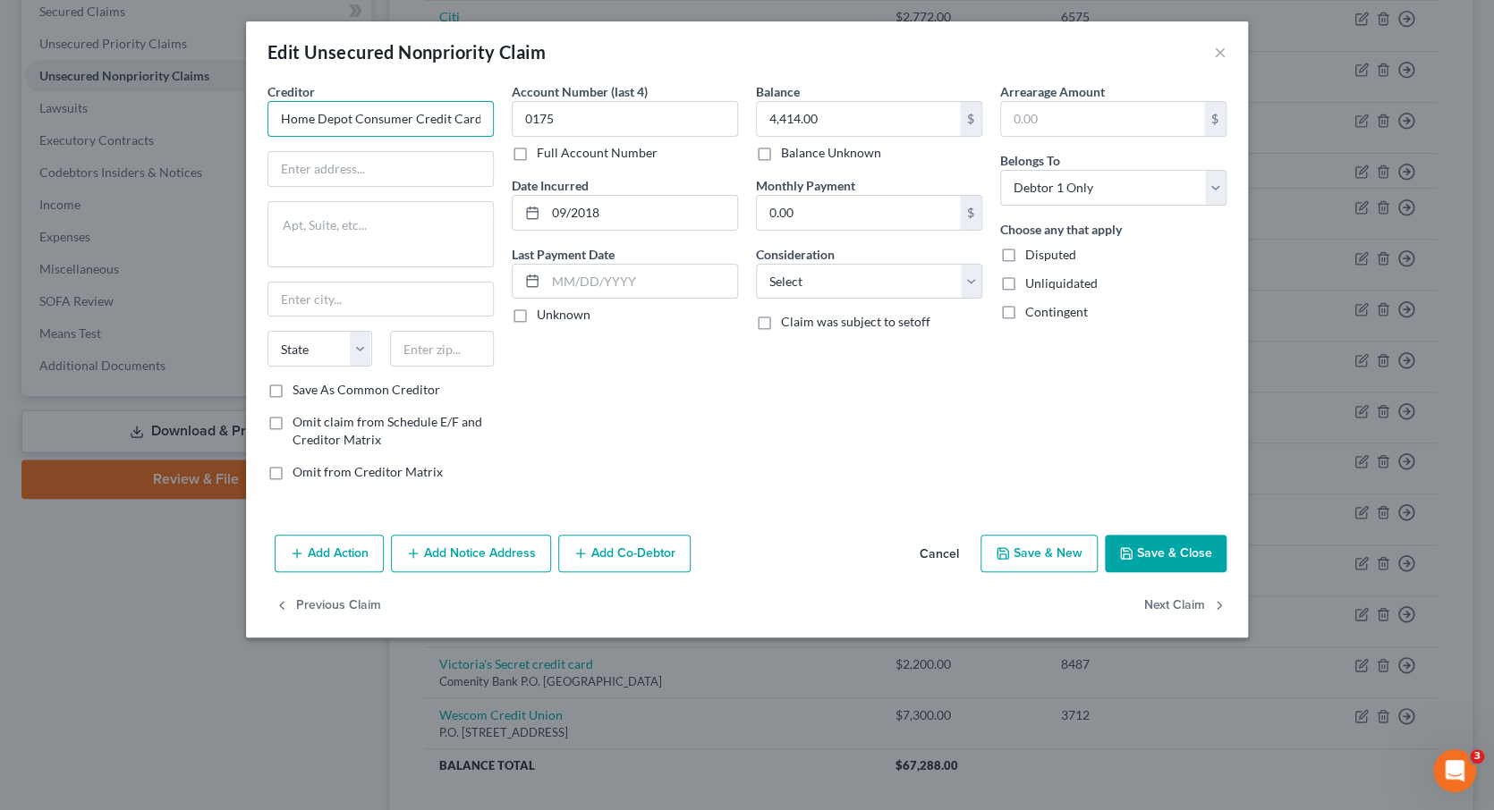
click at [479, 123] on input "Home Depot Consumer Credit Card" at bounding box center [380, 119] width 226 height 36
click at [397, 128] on input "Home Depot" at bounding box center [380, 119] width 226 height 36
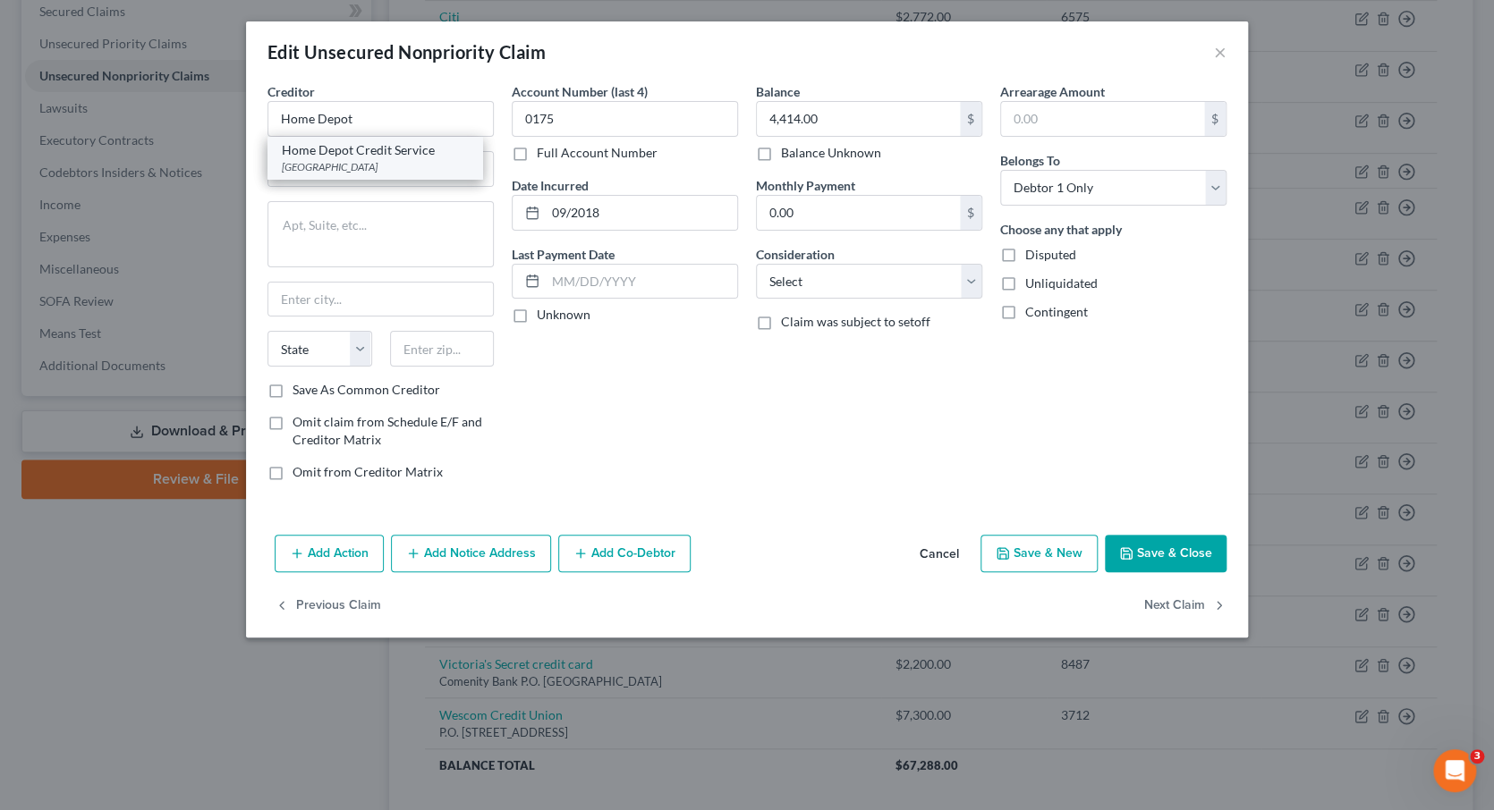
click at [394, 151] on div "Home Depot Credit Service" at bounding box center [375, 150] width 186 height 18
type input "Home Depot Credit Service"
type input "PO Box 78011"
type input "Phoenix"
select select "3"
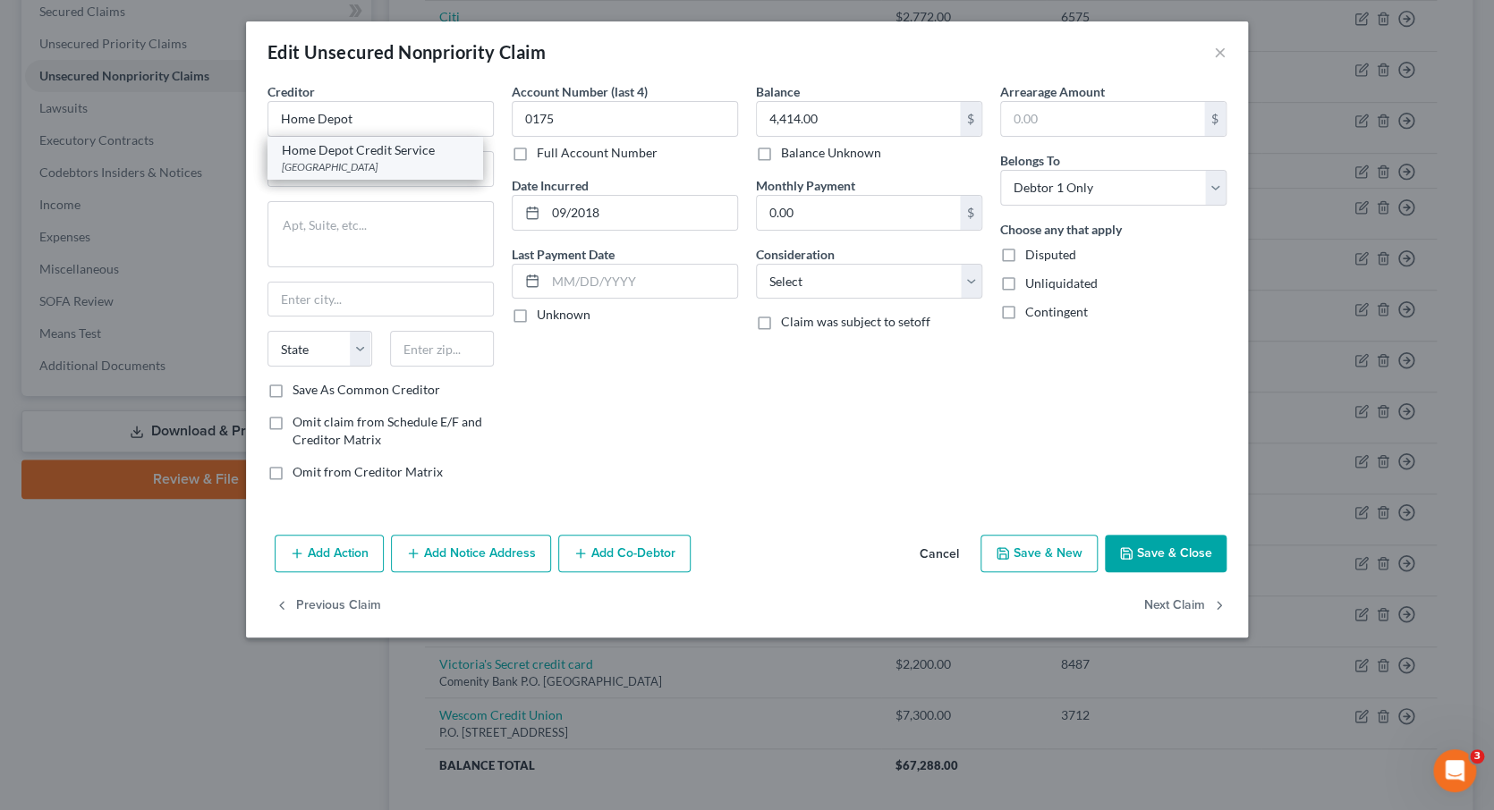
type input "85062"
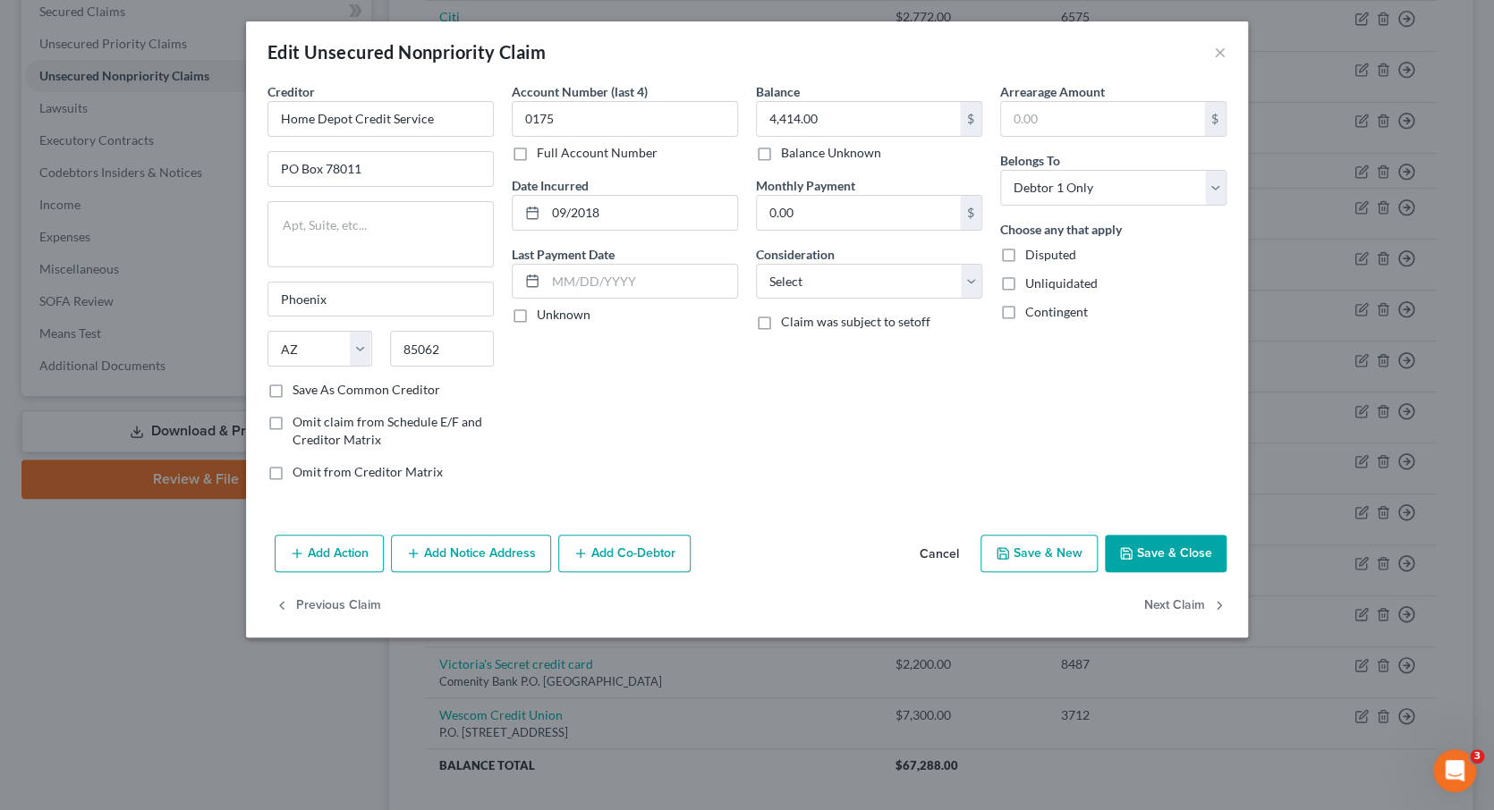
click at [1154, 557] on button "Save & Close" at bounding box center [1166, 554] width 122 height 38
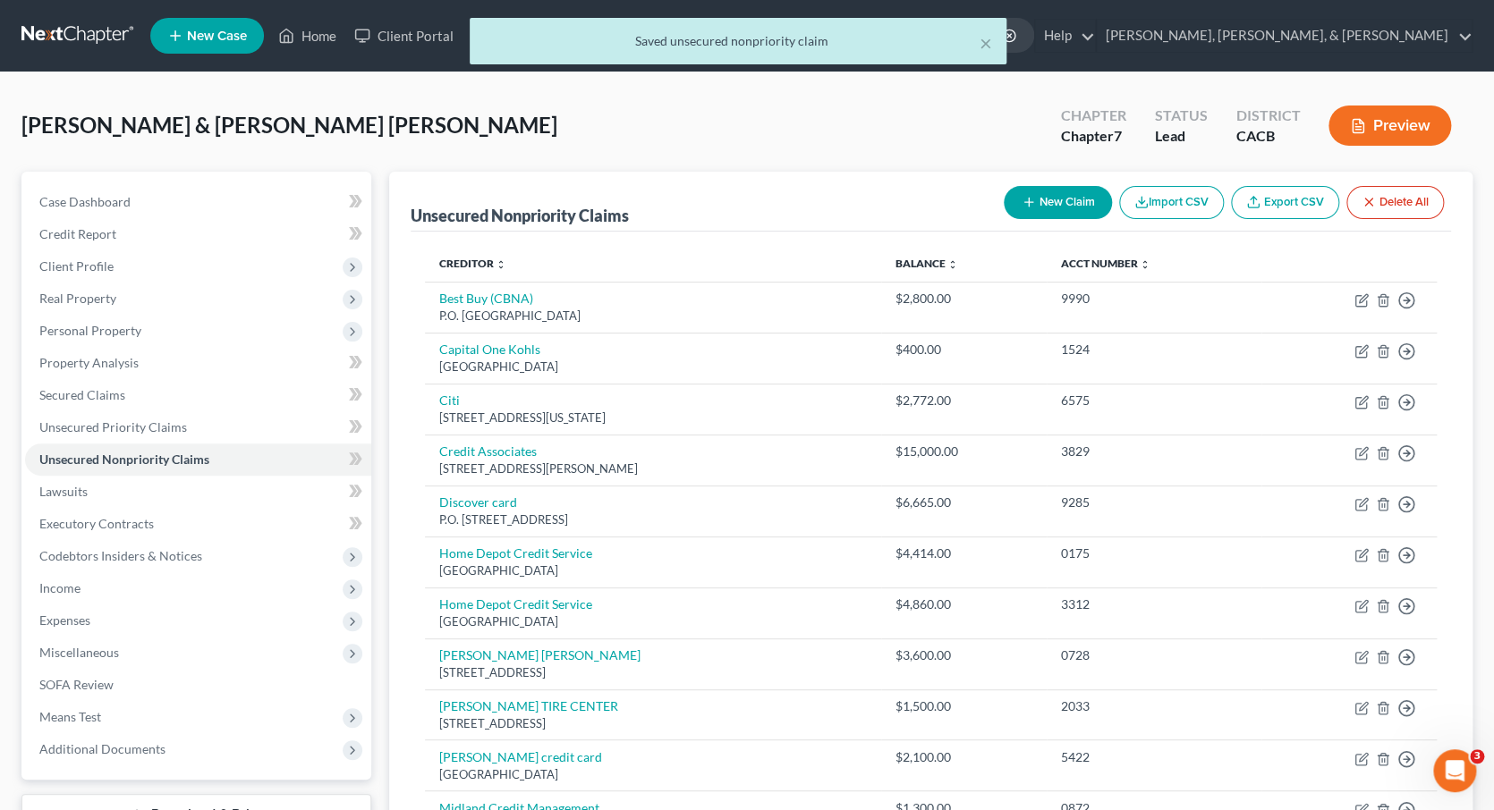
click at [1398, 122] on button "Preview" at bounding box center [1389, 126] width 123 height 40
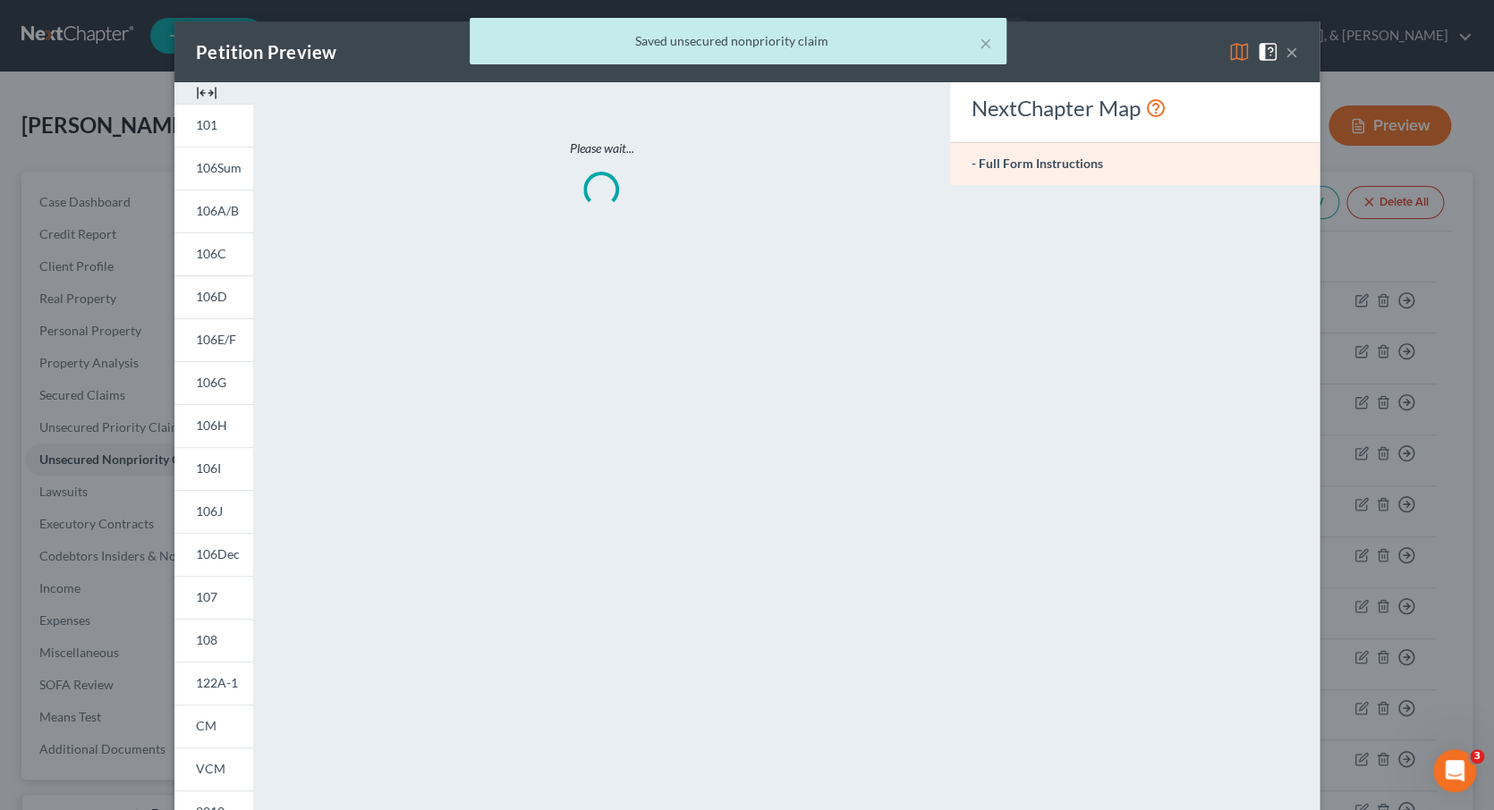
scroll to position [0, 0]
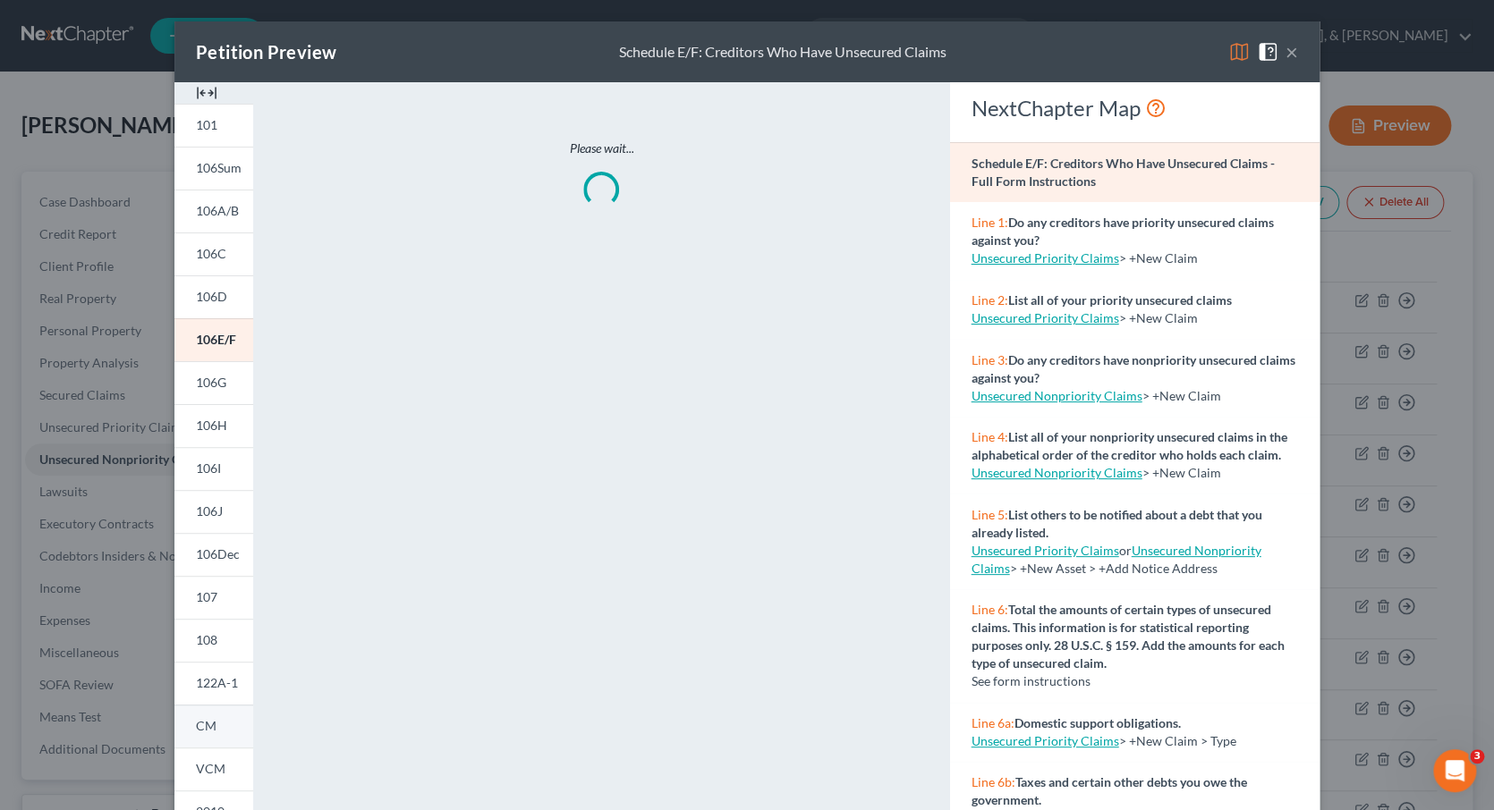
click at [205, 735] on link "CM" at bounding box center [213, 726] width 79 height 43
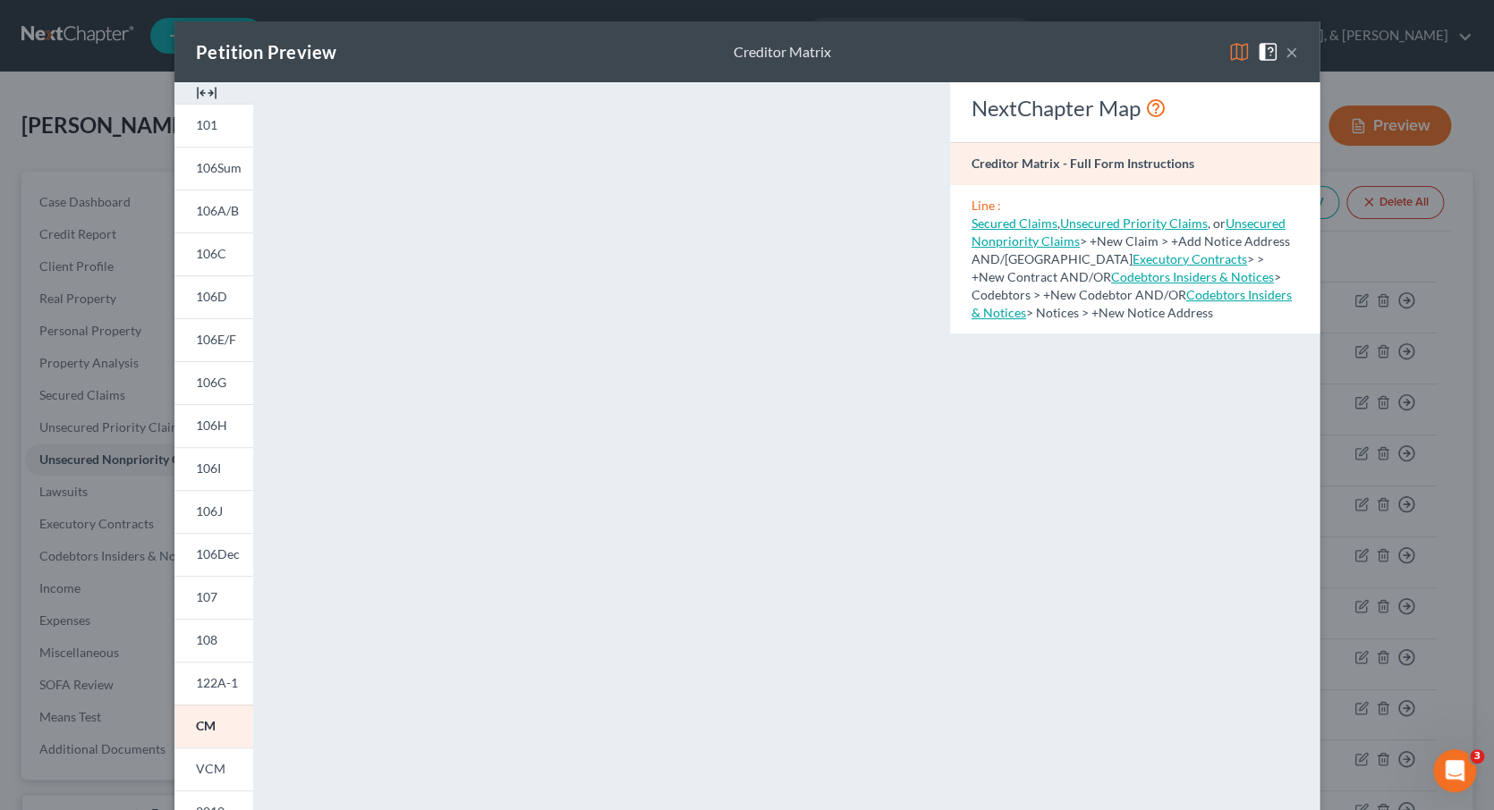
click at [1290, 51] on button "×" at bounding box center [1291, 51] width 13 height 21
